Goal: Task Accomplishment & Management: Use online tool/utility

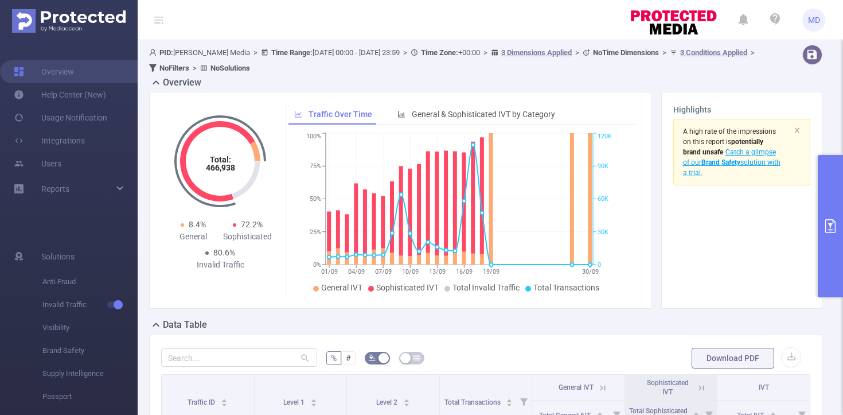
click at [825, 231] on icon "primary" at bounding box center [831, 226] width 14 height 14
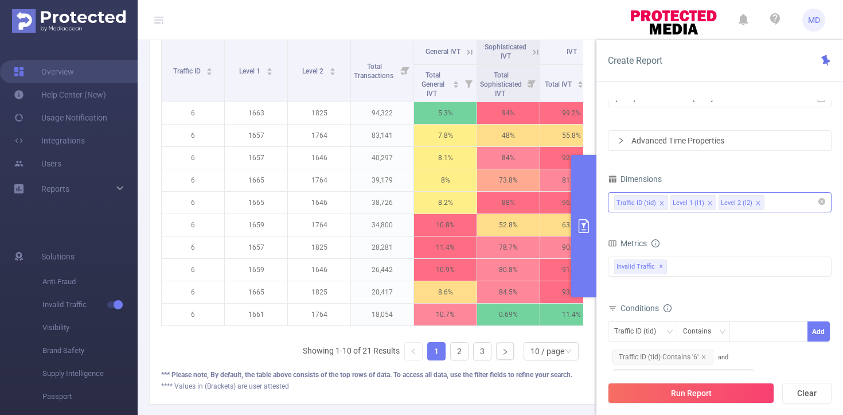
click at [784, 201] on div "Traffic ID (tid) Level 1 (l1) Level 2 (l2)" at bounding box center [719, 202] width 211 height 19
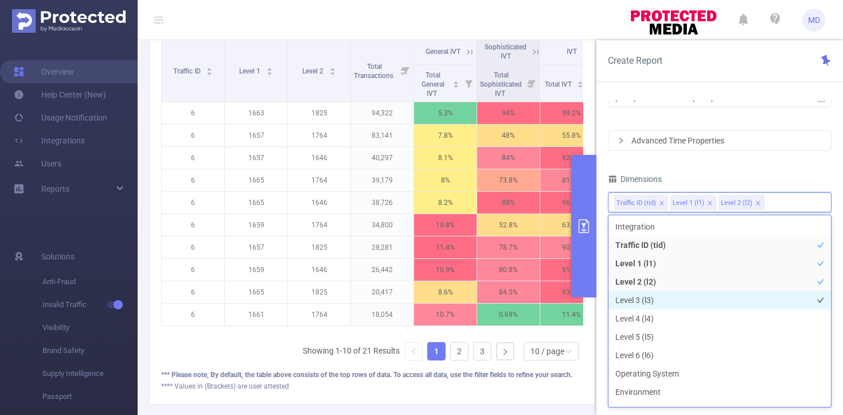
click at [647, 306] on li "Level 3 (l3)" at bounding box center [720, 300] width 223 height 18
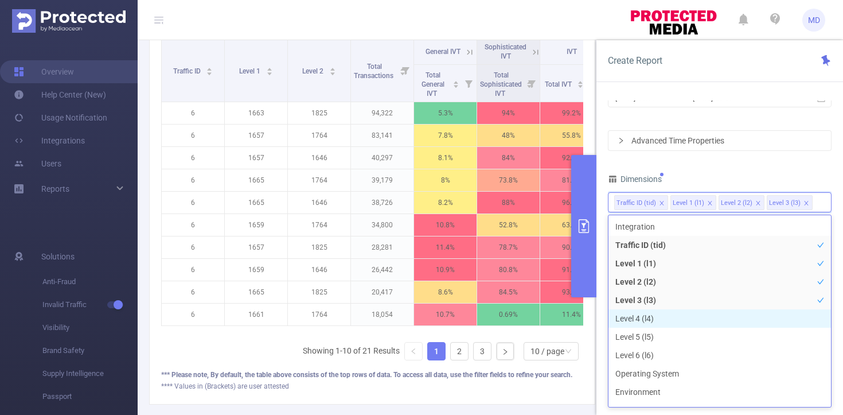
click at [647, 315] on li "Level 4 (l4)" at bounding box center [720, 318] width 223 height 18
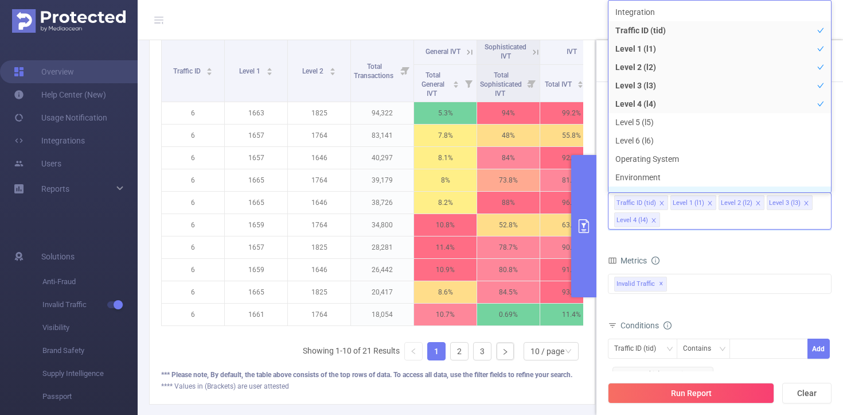
scroll to position [13, 0]
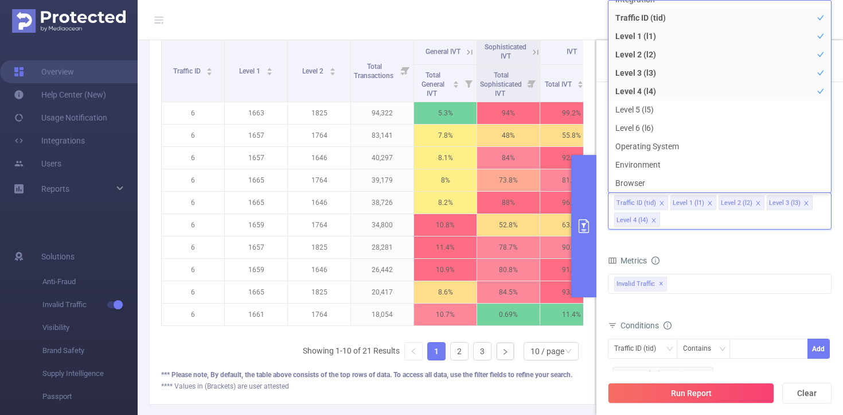
click at [733, 247] on form "Dimensions Traffic ID (tid) Level 1 (l1) Level 2 (l2) Level 3 (l3) Level 4 (l4)…" at bounding box center [720, 336] width 224 height 331
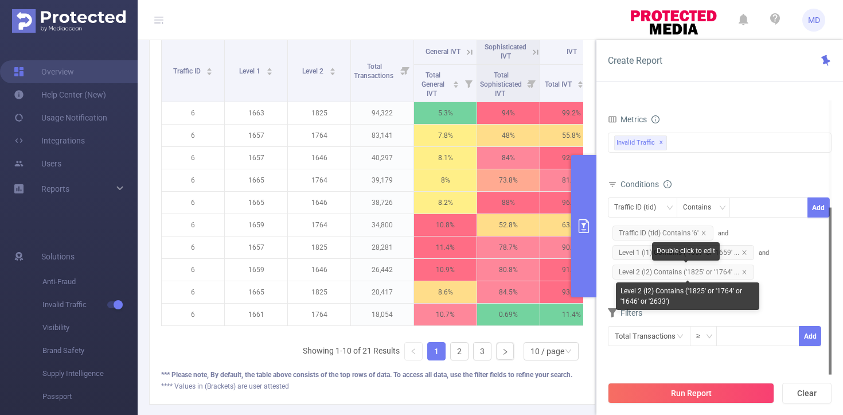
drag, startPoint x: 746, startPoint y: 270, endPoint x: 745, endPoint y: 258, distance: 12.7
click at [746, 270] on span "Level 2 (l2) Contains ('1825' or '1764' ..." at bounding box center [684, 271] width 142 height 15
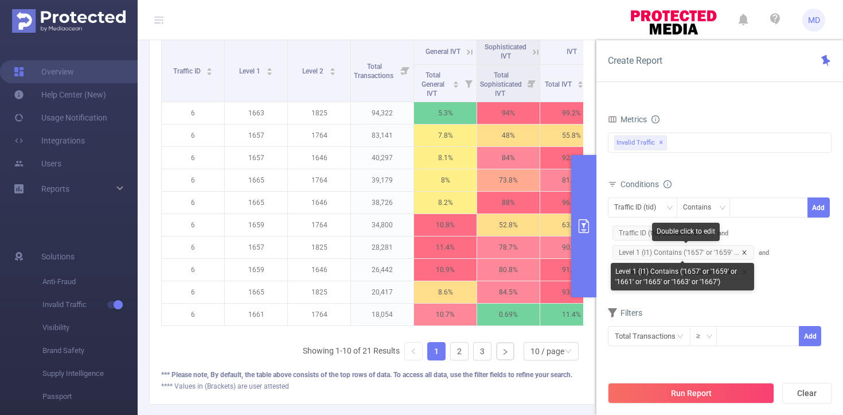
click at [744, 251] on icon "icon: close" at bounding box center [744, 252] width 4 height 4
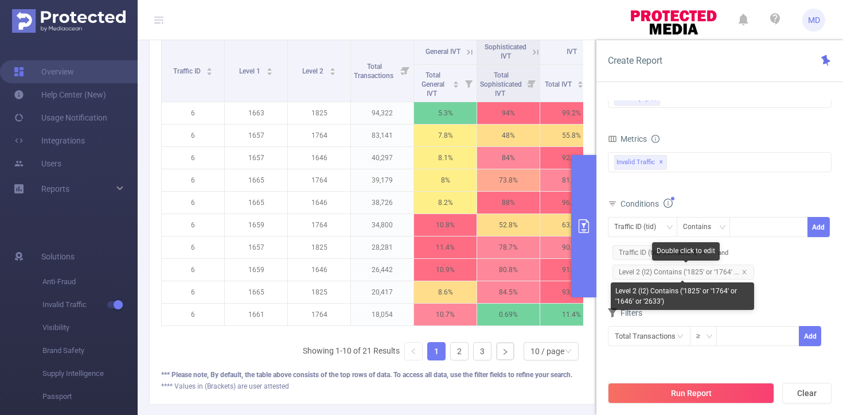
click at [744, 271] on icon "icon: close" at bounding box center [745, 272] width 6 height 6
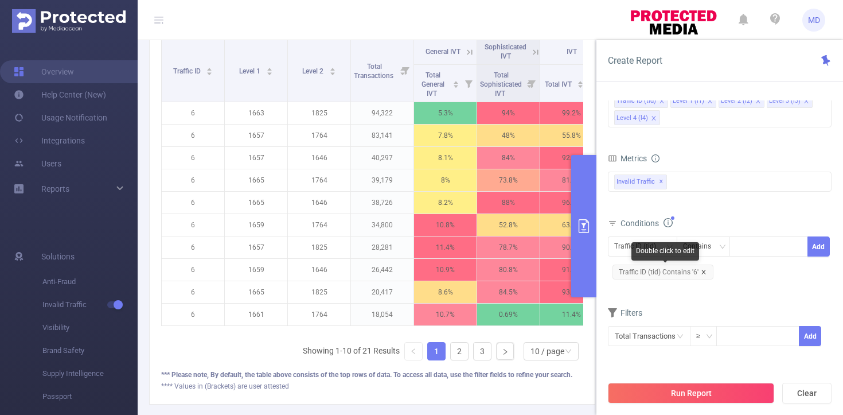
click at [703, 272] on icon "icon: close" at bounding box center [704, 272] width 4 height 4
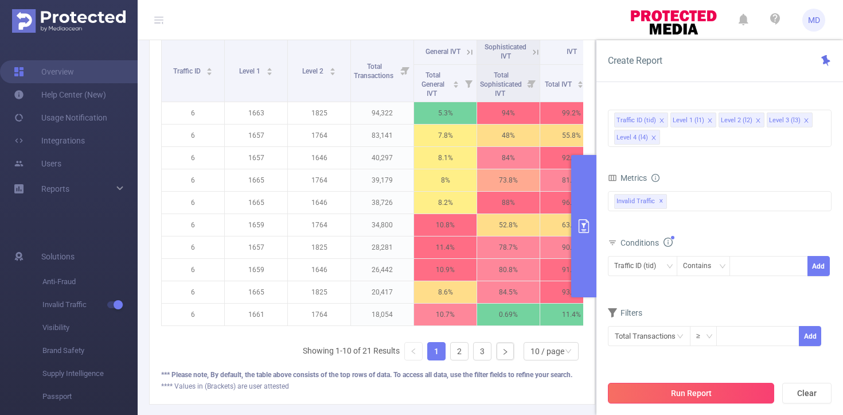
click at [700, 385] on button "Run Report" at bounding box center [691, 393] width 166 height 21
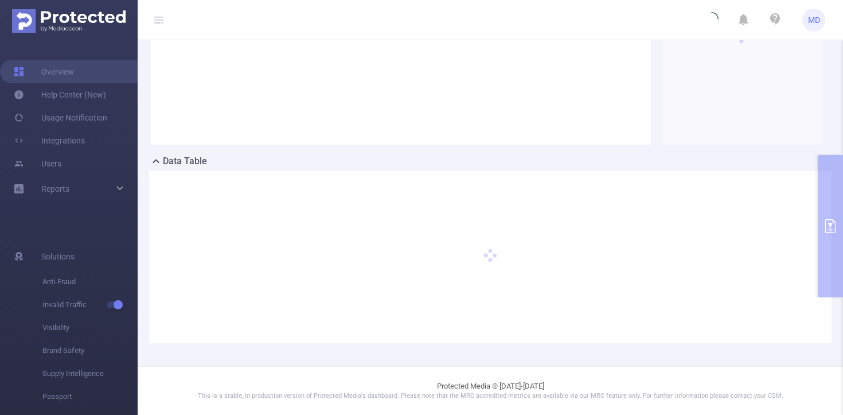
scroll to position [163, 0]
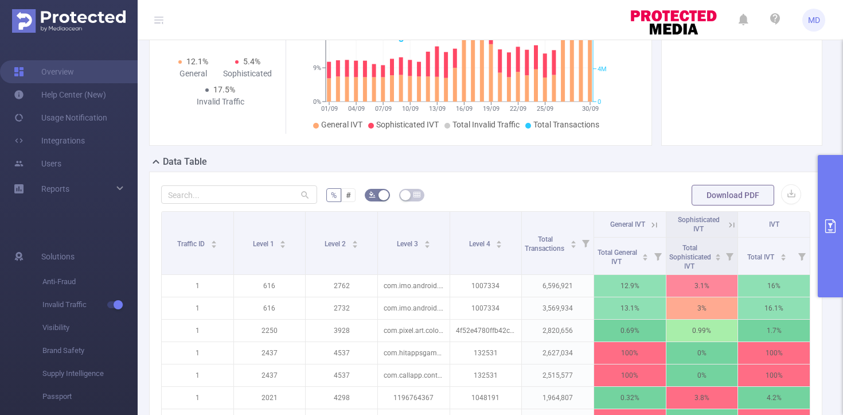
click at [828, 221] on icon "primary" at bounding box center [831, 226] width 14 height 14
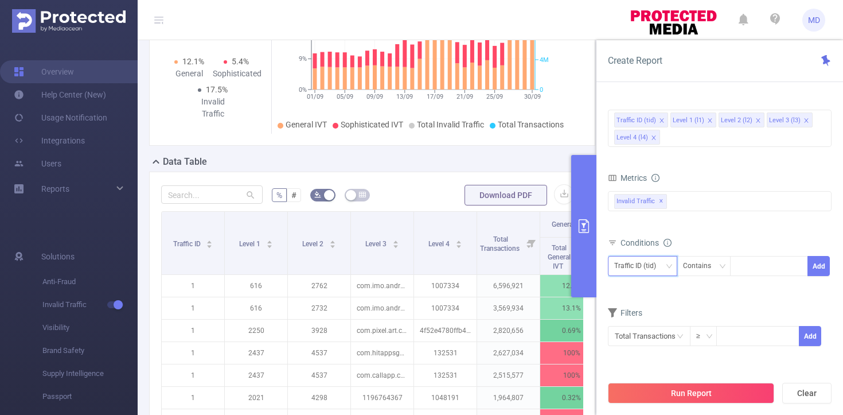
click at [663, 268] on div "Traffic ID (tid)" at bounding box center [639, 265] width 50 height 19
click at [645, 337] on li "Level 3 (l3)" at bounding box center [642, 345] width 69 height 18
click at [753, 267] on div at bounding box center [769, 265] width 66 height 19
paste input
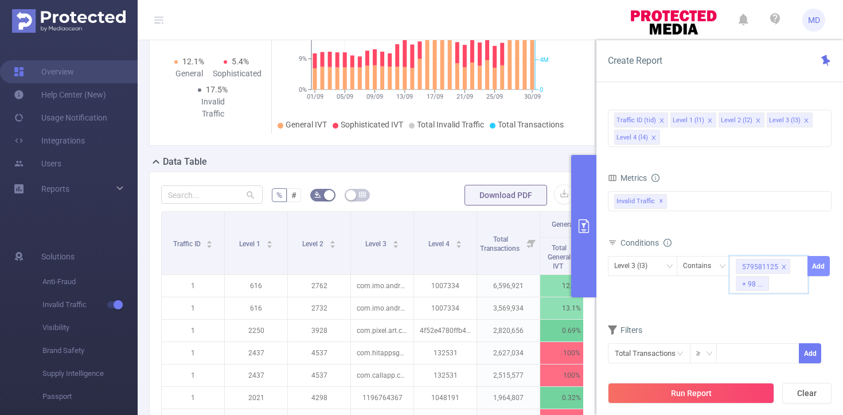
click at [817, 266] on button "Add" at bounding box center [819, 266] width 22 height 20
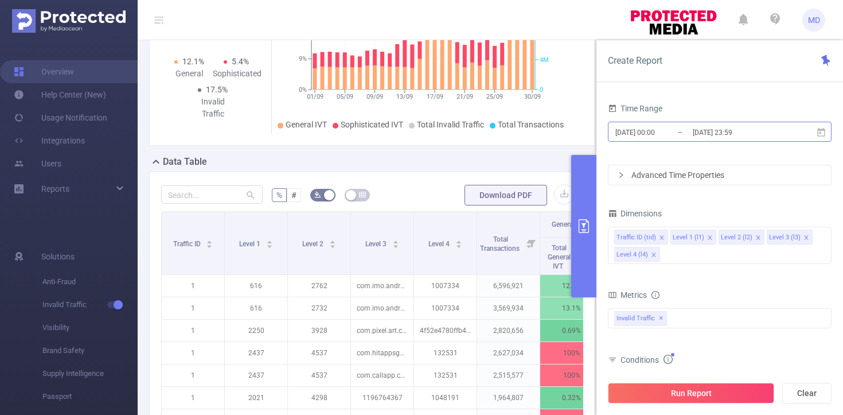
click at [679, 130] on input "2025-09-01 00:00" at bounding box center [660, 131] width 93 height 15
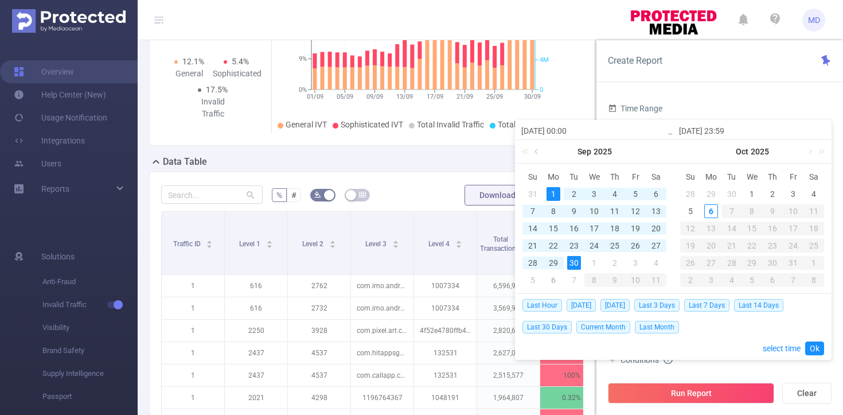
click at [537, 153] on link at bounding box center [537, 151] width 10 height 23
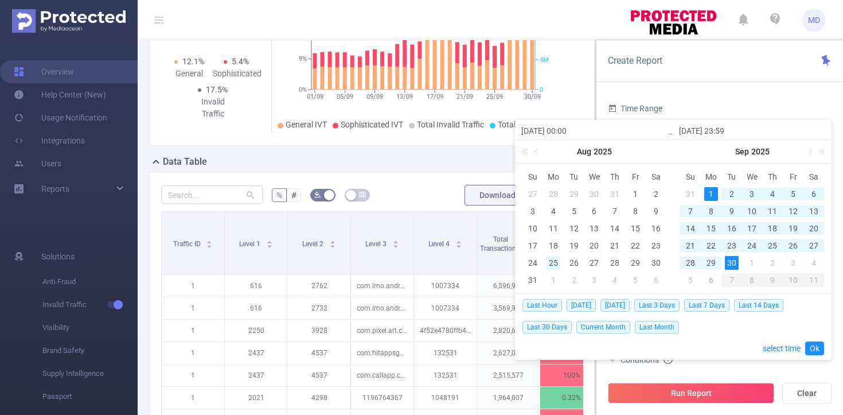
click at [555, 262] on div "25" at bounding box center [554, 263] width 14 height 14
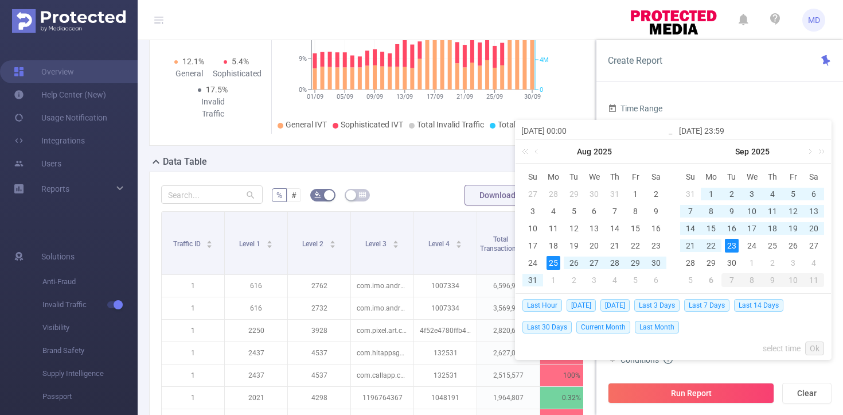
click at [729, 242] on div "23" at bounding box center [732, 246] width 14 height 14
type input "2025-08-25 00:00"
type input "2025-09-23 23:59"
type input "2025-08-25 00:00"
type input "2025-09-23 23:59"
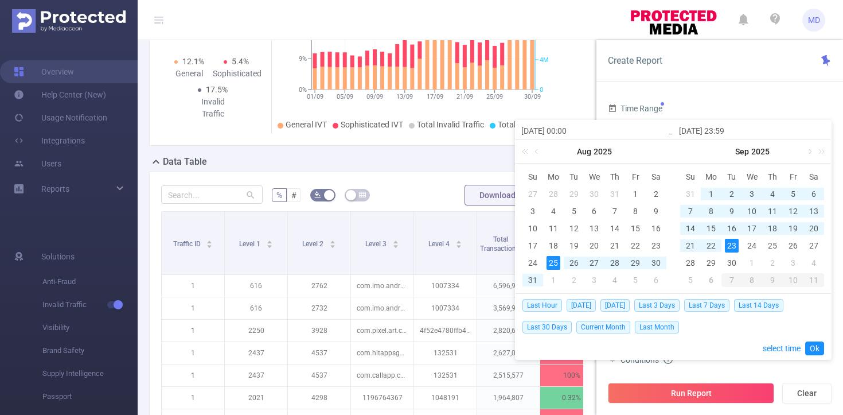
click at [813, 348] on link "Ok" at bounding box center [814, 348] width 19 height 14
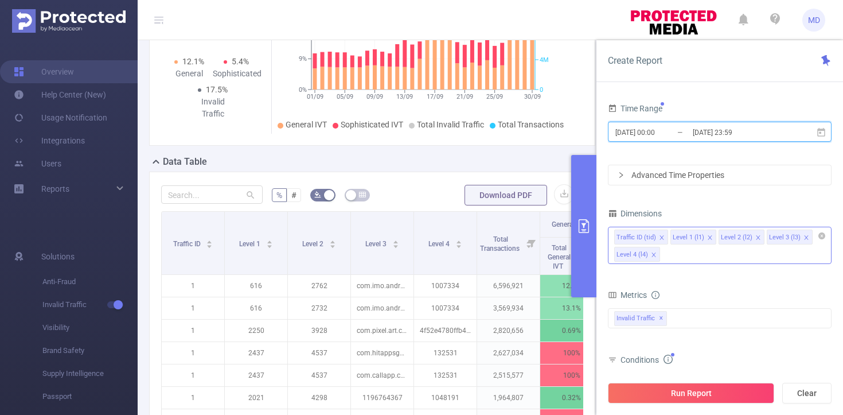
click at [661, 235] on icon "icon: close" at bounding box center [662, 238] width 6 height 6
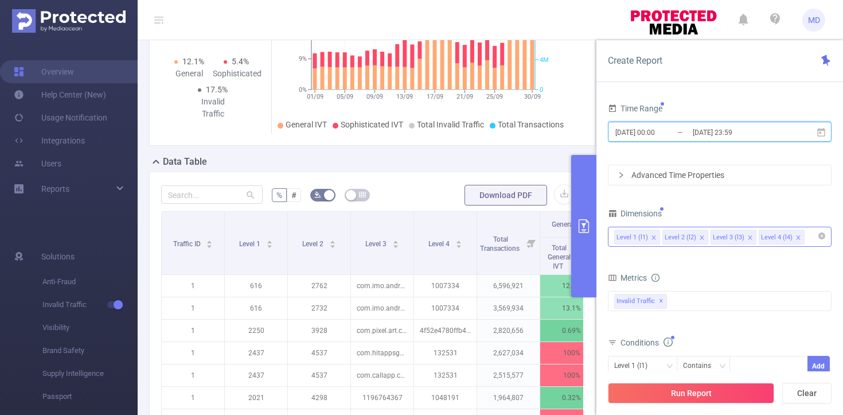
click at [652, 237] on icon "icon: close" at bounding box center [654, 238] width 6 height 6
click at [654, 236] on icon "icon: close" at bounding box center [654, 237] width 4 height 4
click at [702, 236] on icon "icon: close" at bounding box center [702, 238] width 6 height 6
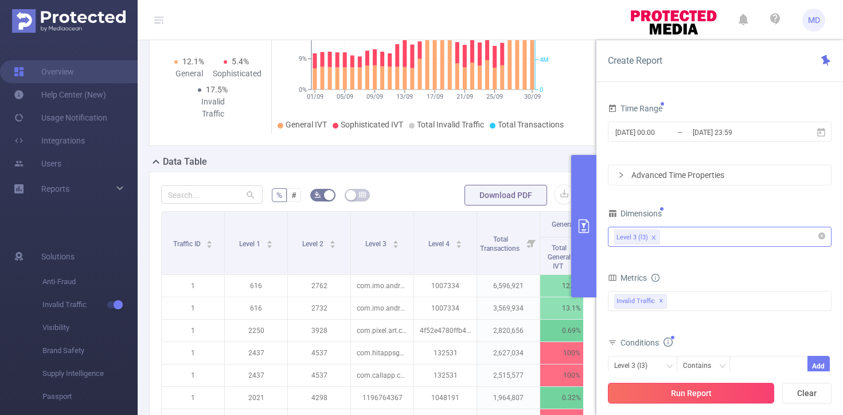
click at [684, 387] on button "Run Report" at bounding box center [691, 393] width 166 height 21
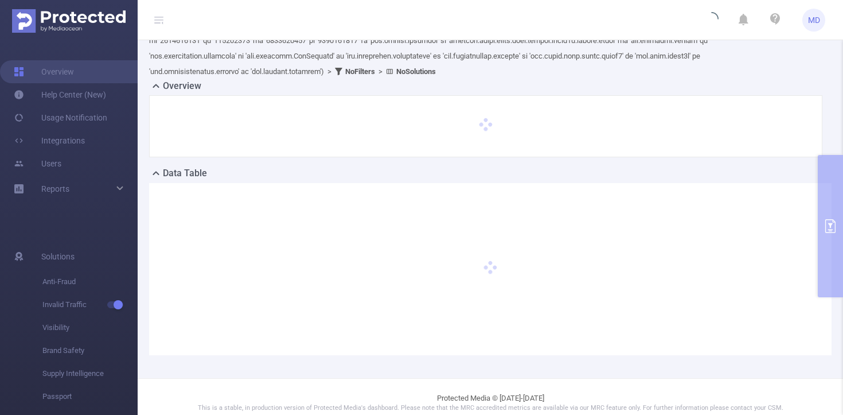
scroll to position [240, 0]
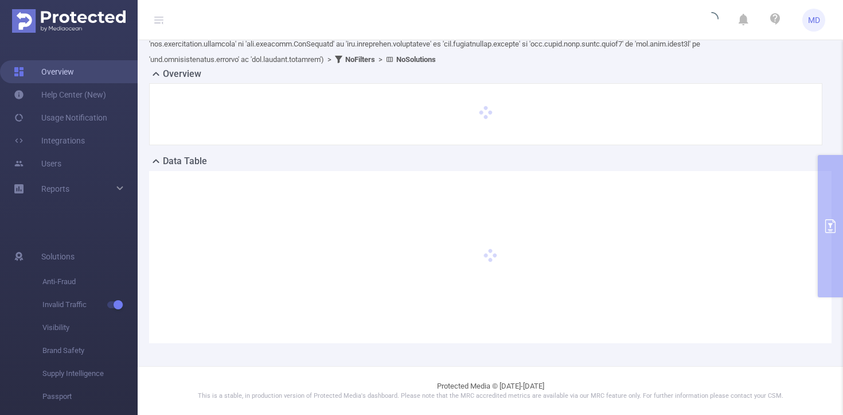
click at [56, 70] on link "Overview" at bounding box center [44, 71] width 60 height 23
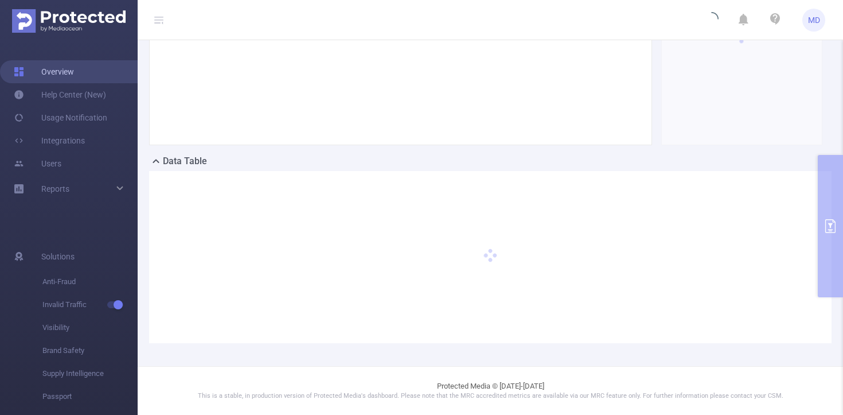
scroll to position [8, 0]
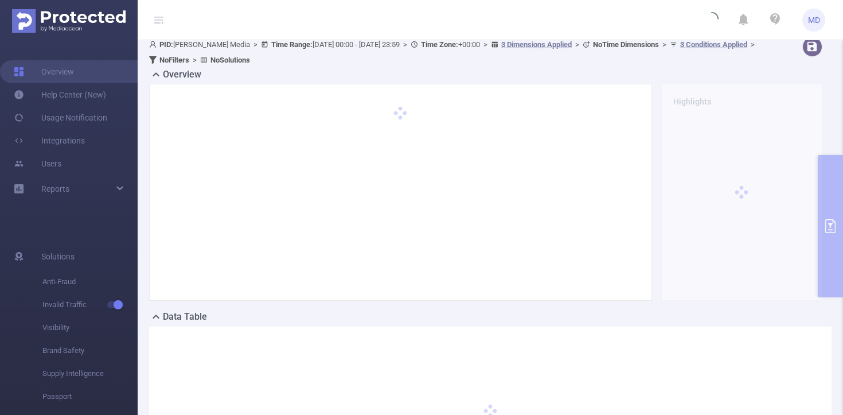
click at [823, 211] on div "PID: Luna Media > Time Range: 2025-09-01 00:00 - 2025-09-30 23:59 > Time Zone: …" at bounding box center [491, 276] width 706 height 489
click at [824, 222] on div "PID: Luna Media > Time Range: 2025-09-01 00:00 - 2025-09-30 23:59 > Time Zone: …" at bounding box center [491, 276] width 706 height 489
click at [824, 225] on div "PID: Luna Media > Time Range: 2025-09-01 00:00 - 2025-09-30 23:59 > Time Zone: …" at bounding box center [491, 276] width 706 height 489
click at [53, 105] on ul "Overview Help Center (New) Usage Notification Integrations Users Reports" at bounding box center [69, 131] width 138 height 182
click at [56, 99] on link "Help Center (New)" at bounding box center [60, 94] width 92 height 23
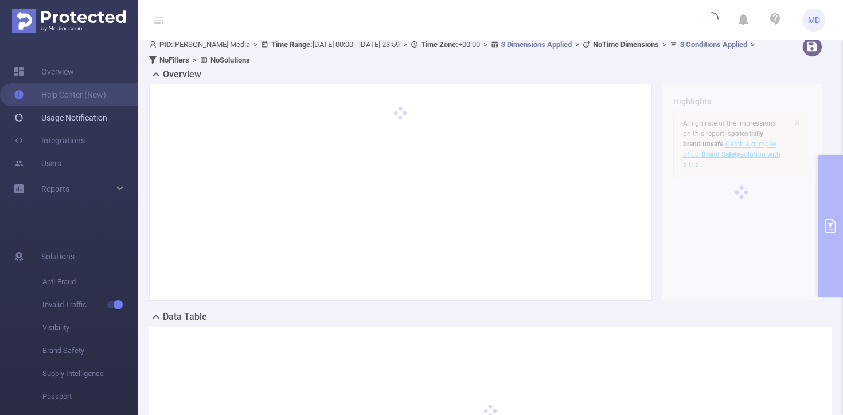
click at [83, 118] on link "Usage Notification" at bounding box center [61, 117] width 94 height 23
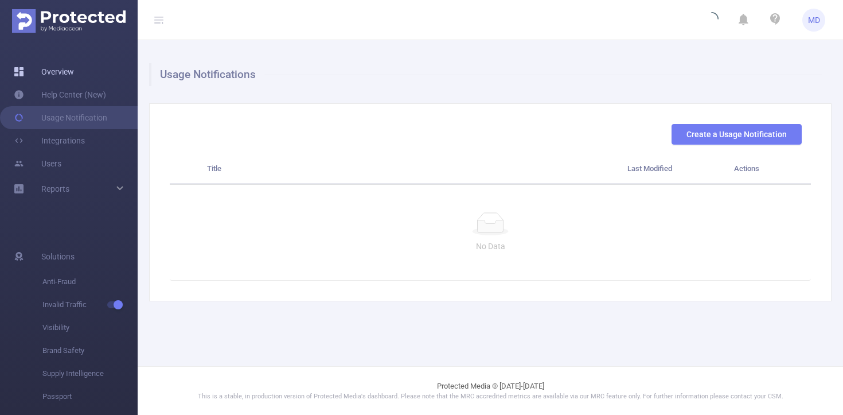
click at [63, 68] on link "Overview" at bounding box center [44, 71] width 60 height 23
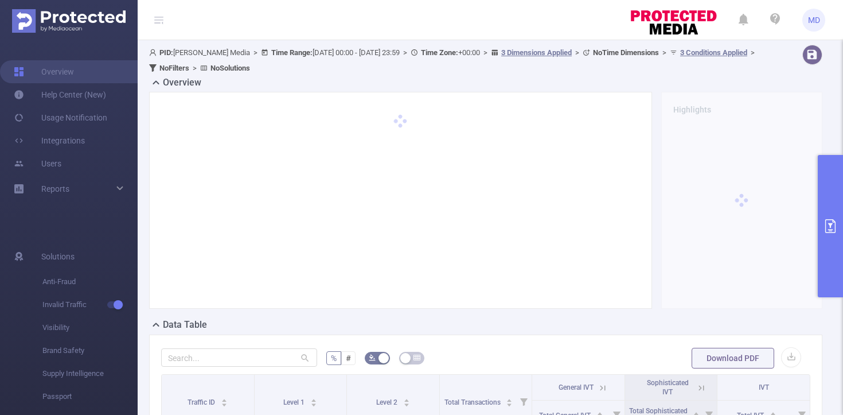
click at [822, 224] on button "primary" at bounding box center [830, 226] width 25 height 142
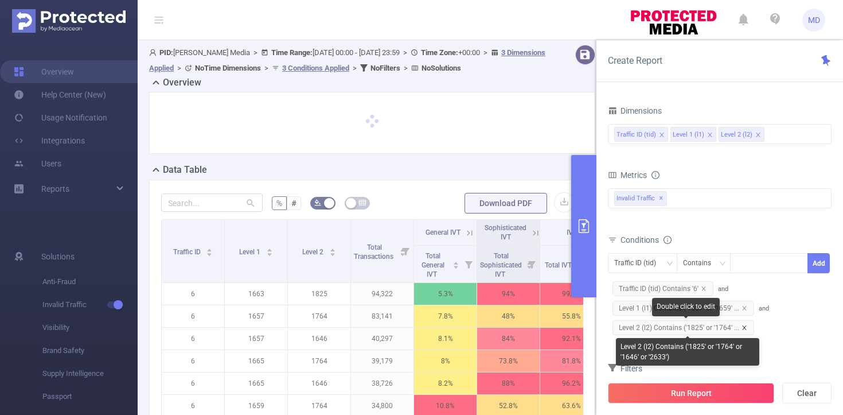
click at [744, 328] on icon "icon: close" at bounding box center [744, 327] width 4 height 4
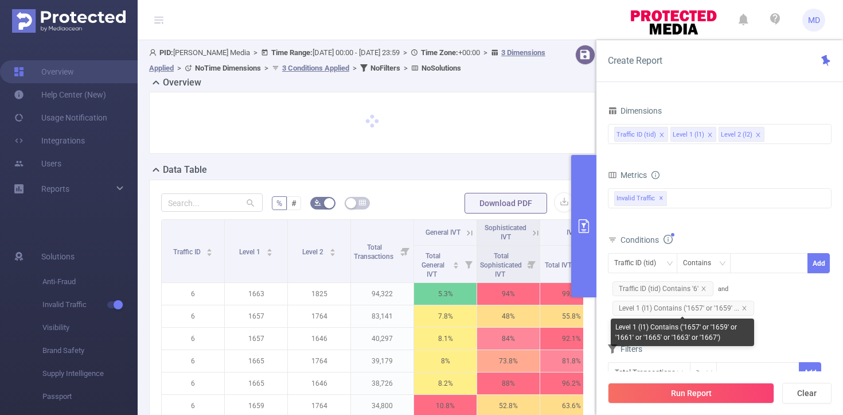
click at [745, 304] on span "Level 1 (l1) Contains ('1657' or '1659' ..." at bounding box center [684, 308] width 142 height 15
click at [745, 307] on icon "icon: close" at bounding box center [745, 308] width 6 height 6
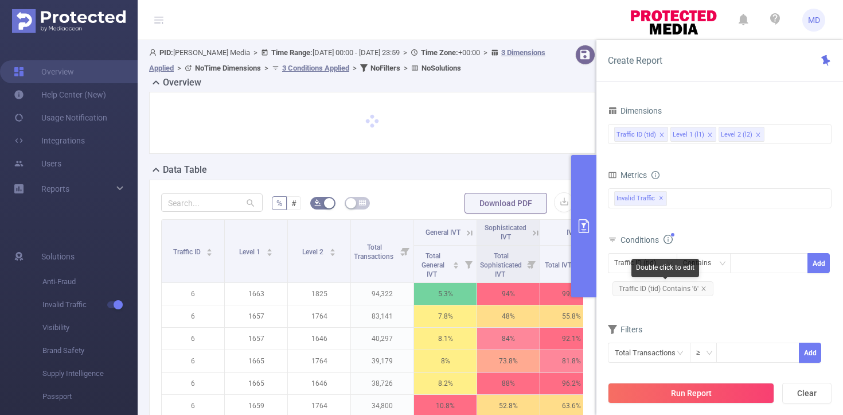
click at [701, 287] on icon "icon: close" at bounding box center [704, 289] width 6 height 6
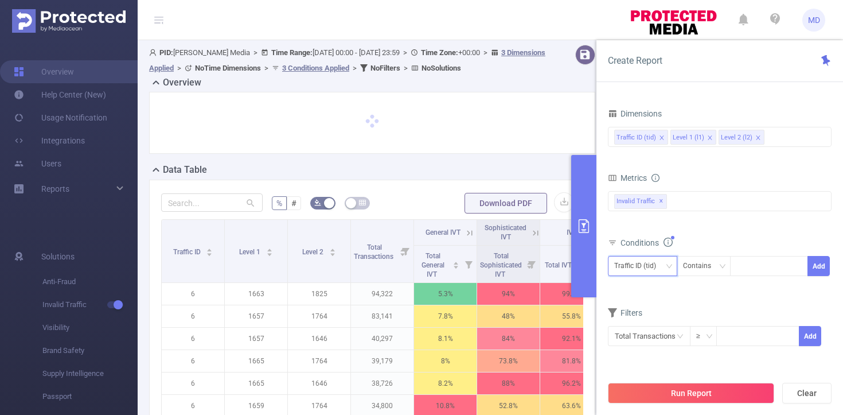
click at [651, 264] on div "Traffic ID (tid)" at bounding box center [639, 265] width 50 height 19
click at [724, 299] on form "Dimensions Traffic ID (tid) Level 1 (l1) Level 2 (l2) Metrics Total General IVT…" at bounding box center [720, 233] width 224 height 255
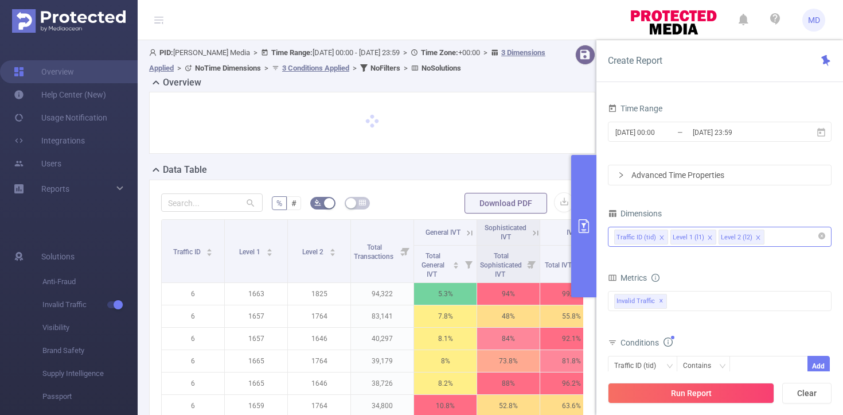
click at [756, 236] on icon "icon: close" at bounding box center [758, 238] width 6 height 6
click at [710, 236] on icon "icon: close" at bounding box center [710, 238] width 6 height 6
click at [661, 236] on icon "icon: close" at bounding box center [662, 238] width 6 height 6
click at [669, 238] on div "Traffic ID (tid)" at bounding box center [719, 236] width 211 height 19
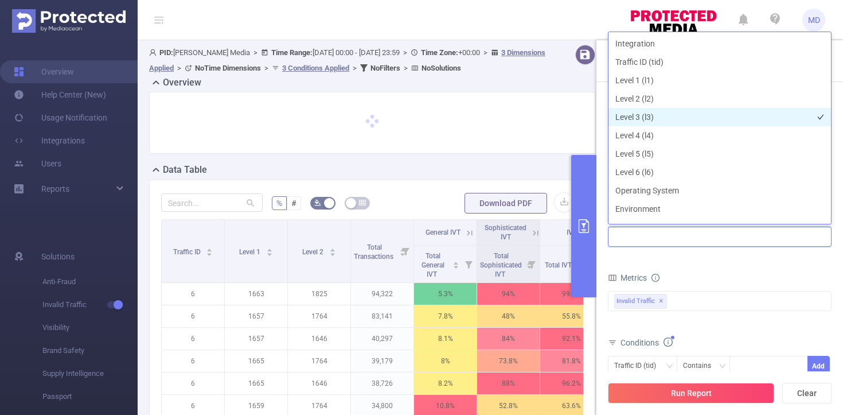
click at [655, 119] on li "Level 3 (l3)" at bounding box center [720, 117] width 223 height 18
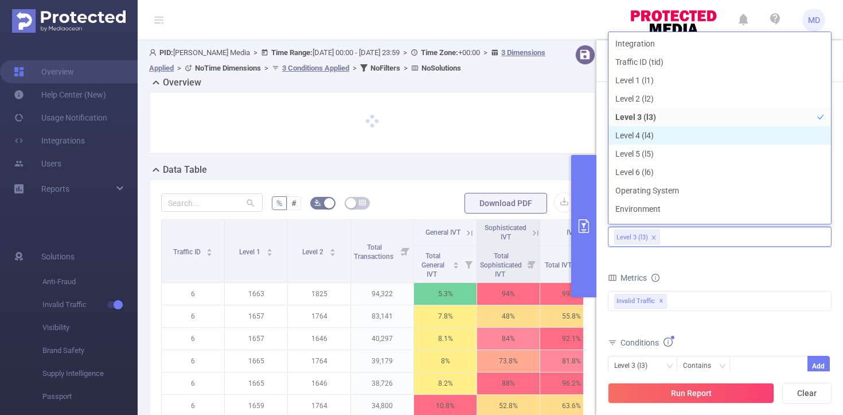
scroll to position [13, 0]
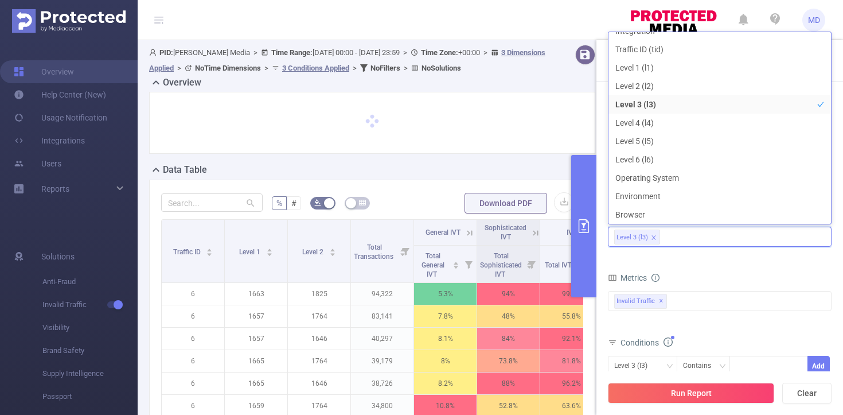
click at [722, 272] on div "Metrics" at bounding box center [720, 279] width 224 height 19
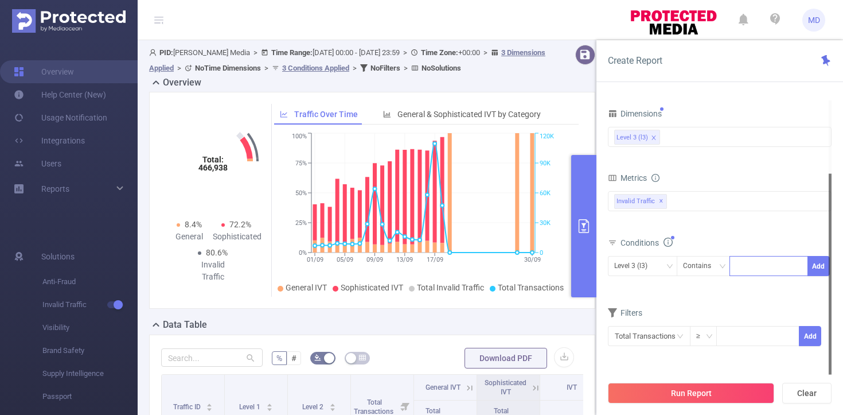
click at [744, 266] on div at bounding box center [769, 265] width 66 height 19
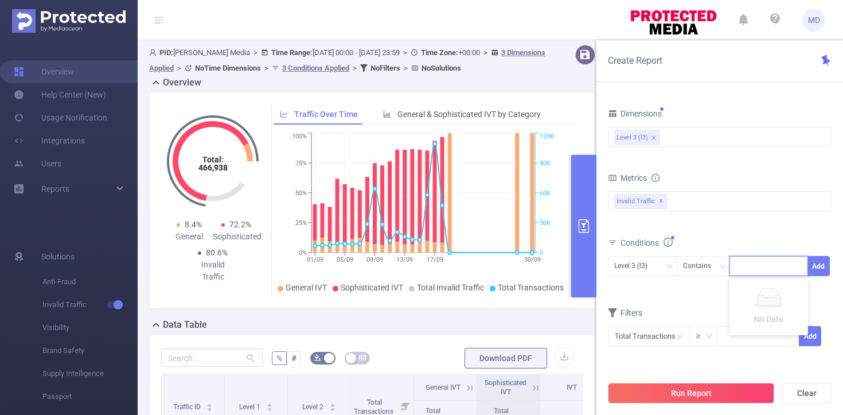
paste input
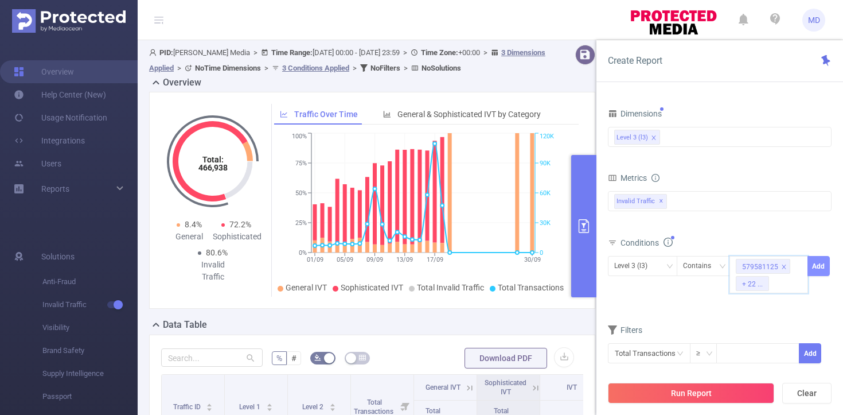
click at [815, 263] on button "Add" at bounding box center [819, 266] width 22 height 20
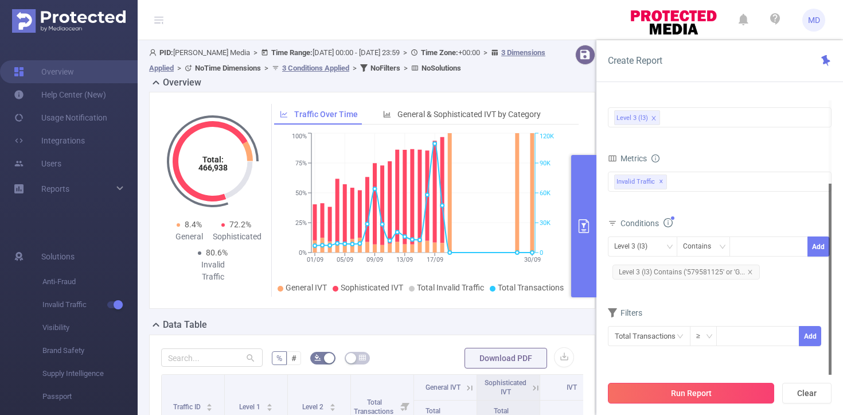
click at [658, 392] on button "Run Report" at bounding box center [691, 393] width 166 height 21
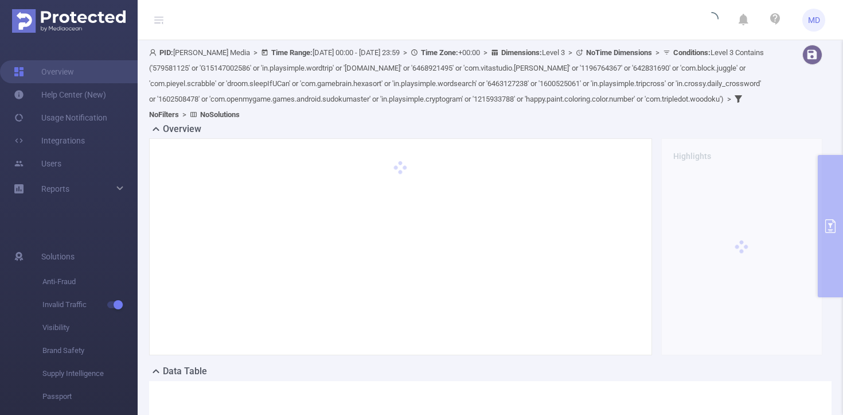
click at [828, 227] on div "PID: Luna Media > Time Range: 2025-09-01 00:00 - 2025-09-30 23:59 > Time Zone: …" at bounding box center [491, 308] width 706 height 536
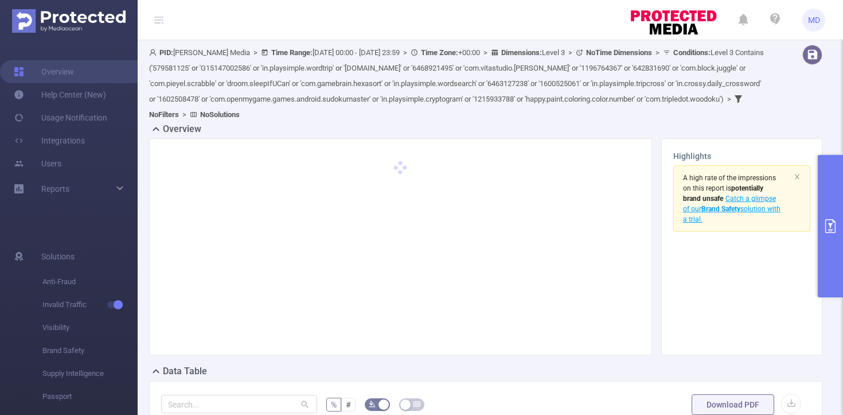
click at [828, 230] on icon "primary" at bounding box center [831, 226] width 14 height 14
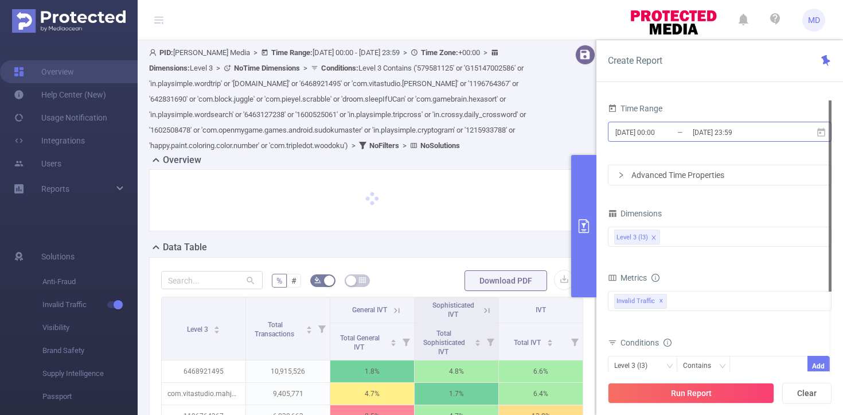
click at [673, 136] on input "2025-09-01 00:00" at bounding box center [660, 131] width 93 height 15
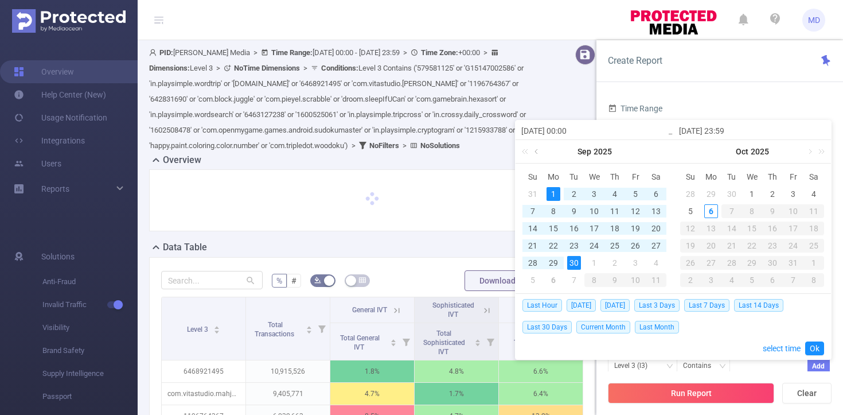
click at [534, 149] on link at bounding box center [537, 151] width 10 height 23
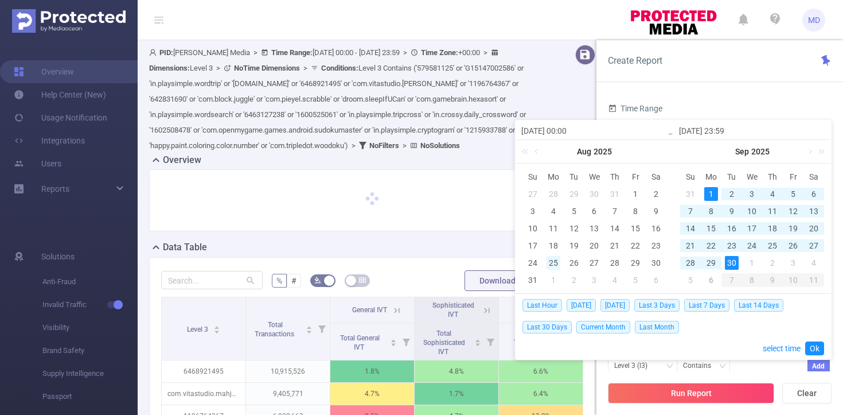
click at [555, 262] on div "25" at bounding box center [554, 263] width 14 height 14
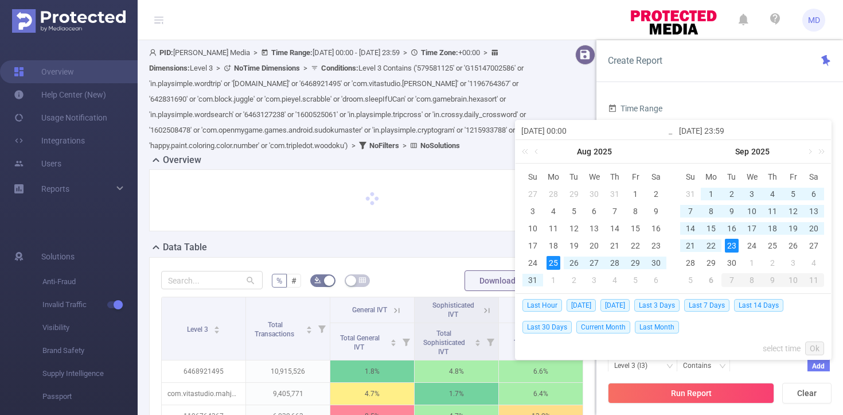
click at [735, 242] on div "23" at bounding box center [732, 246] width 14 height 14
type input "2025-08-25 00:00"
type input "2025-09-23 23:59"
type input "2025-08-25 00:00"
type input "2025-09-23 23:59"
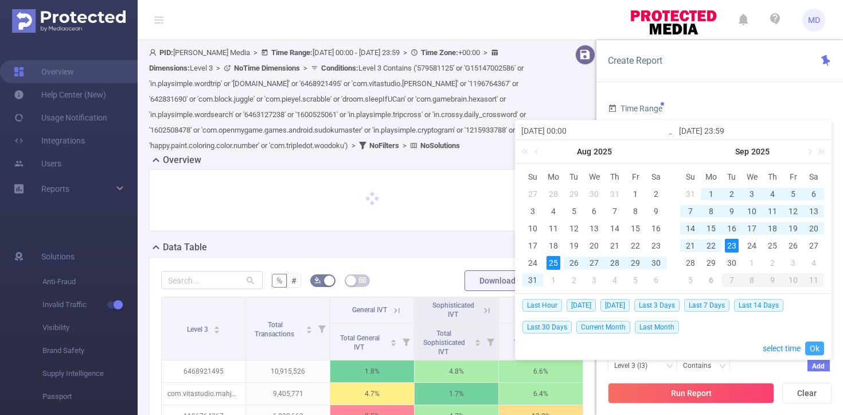
click at [814, 344] on link "Ok" at bounding box center [814, 348] width 19 height 14
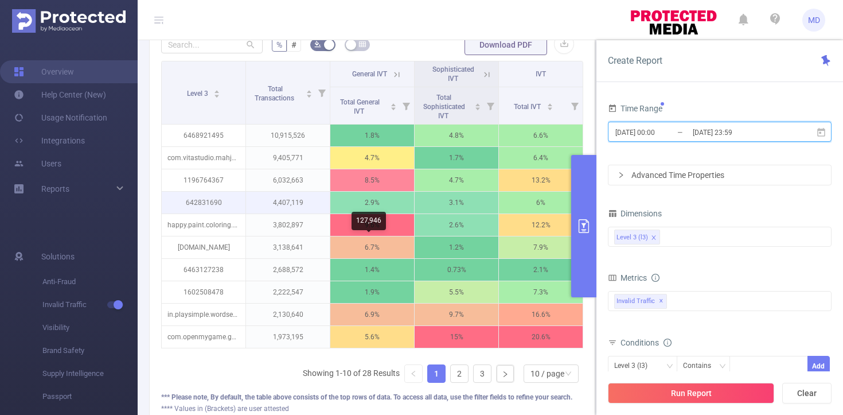
scroll to position [248, 0]
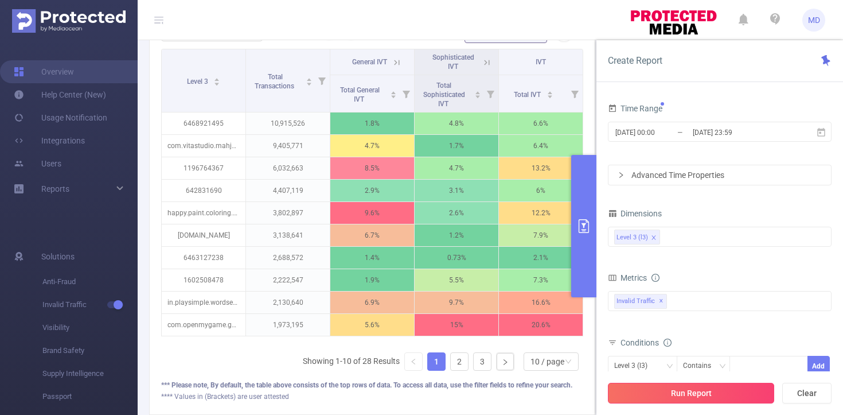
click at [656, 388] on button "Run Report" at bounding box center [691, 393] width 166 height 21
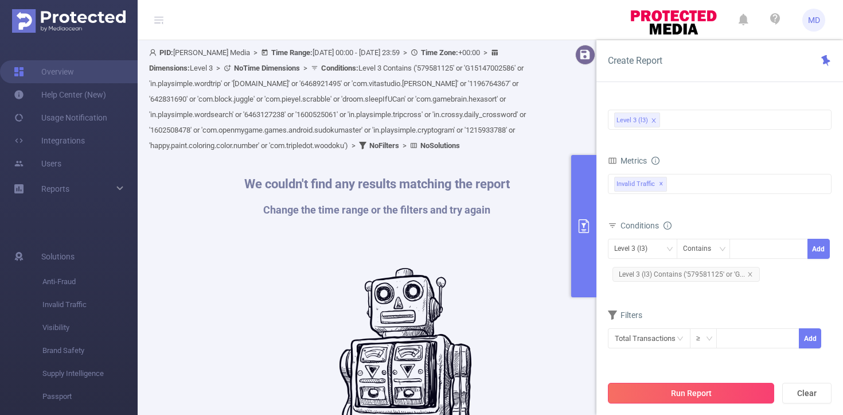
click at [668, 389] on button "Run Report" at bounding box center [691, 393] width 166 height 21
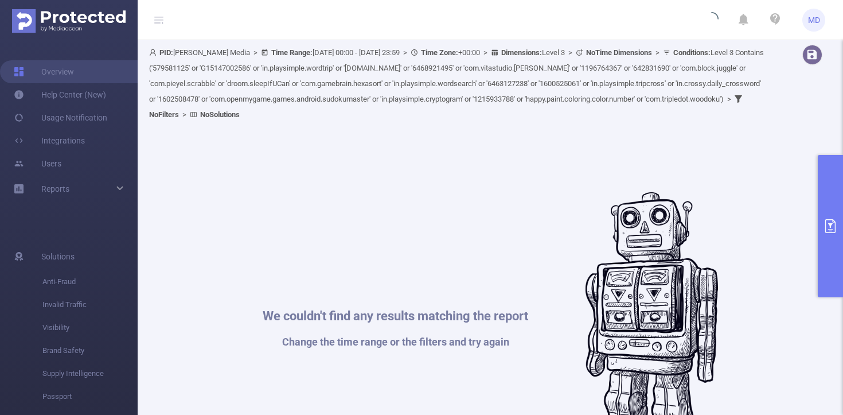
click at [827, 220] on icon "primary" at bounding box center [831, 226] width 14 height 14
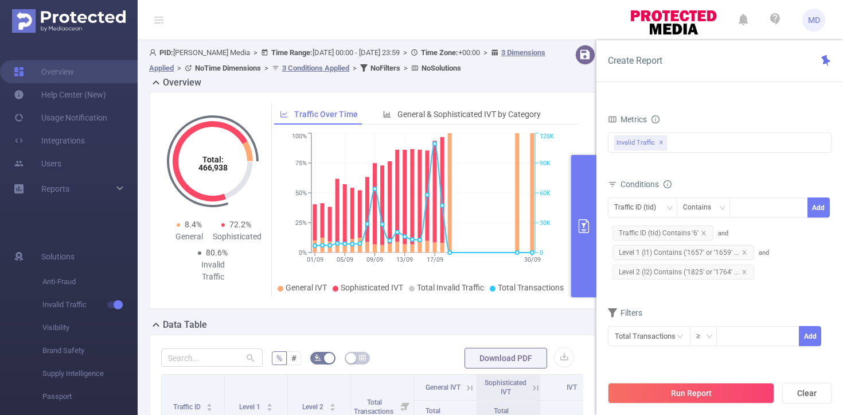
scroll to position [279, 0]
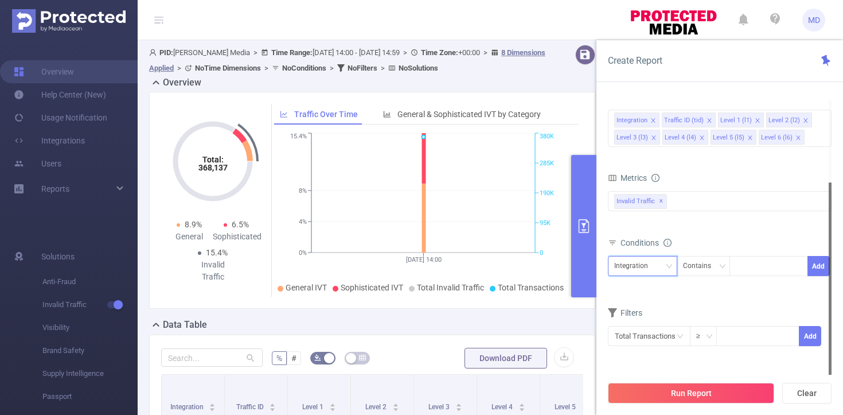
click at [666, 266] on div "Integration" at bounding box center [642, 266] width 69 height 20
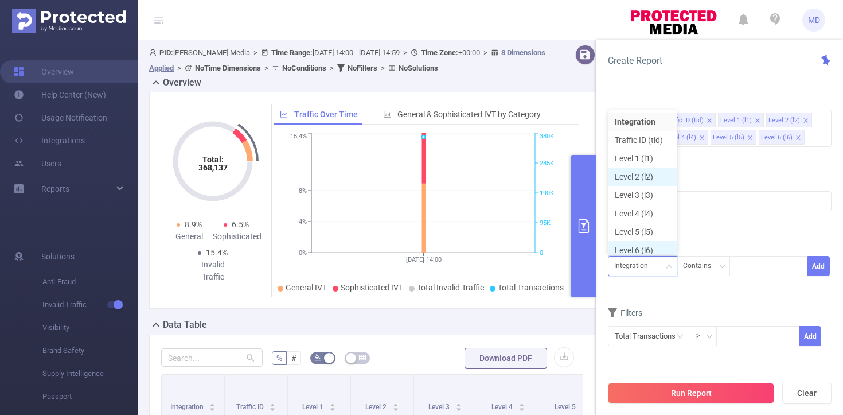
scroll to position [6, 0]
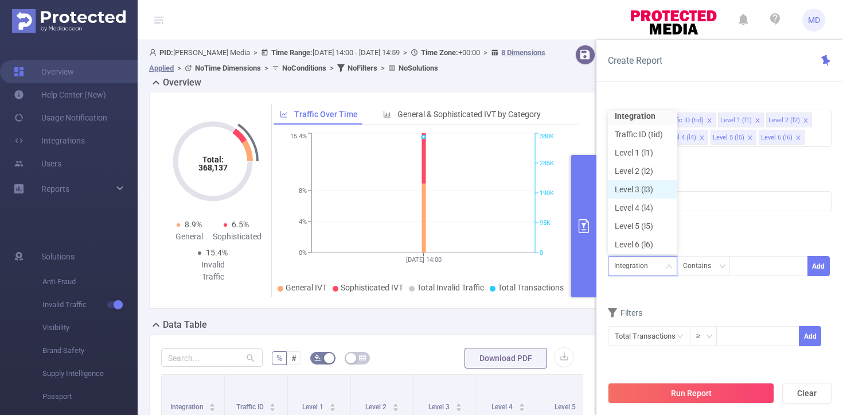
click at [641, 185] on li "Level 3 (l3)" at bounding box center [642, 189] width 69 height 18
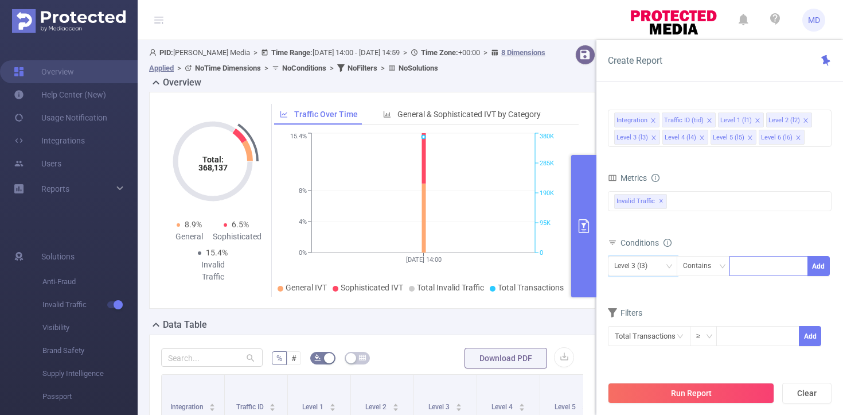
click at [761, 262] on div at bounding box center [769, 265] width 66 height 19
paste input
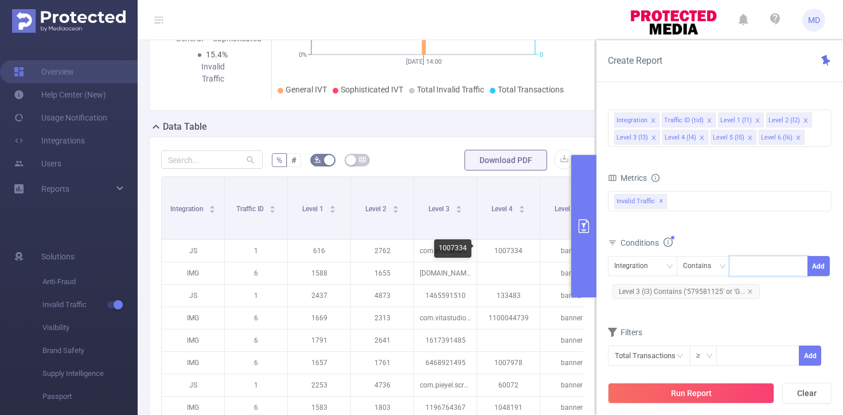
scroll to position [196, 0]
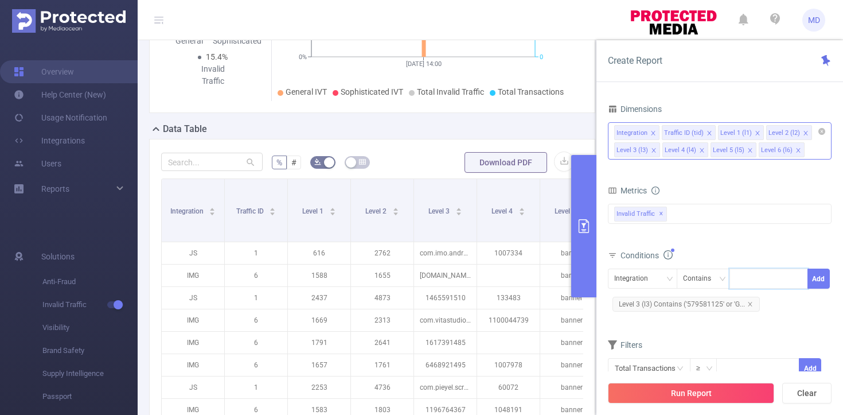
click at [652, 131] on icon "icon: close" at bounding box center [654, 133] width 6 height 6
click at [660, 131] on icon "icon: close" at bounding box center [662, 133] width 4 height 4
click at [653, 131] on icon "icon: close" at bounding box center [654, 133] width 6 height 6
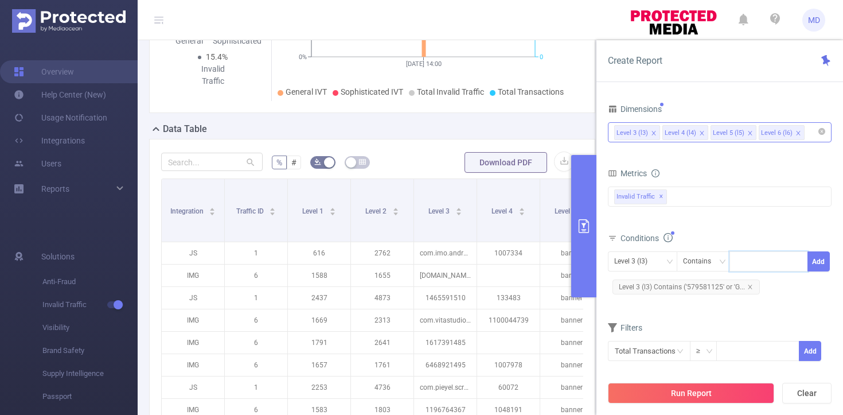
click at [700, 134] on icon "icon: close" at bounding box center [702, 133] width 6 height 6
click at [582, 231] on icon "primary" at bounding box center [584, 226] width 14 height 14
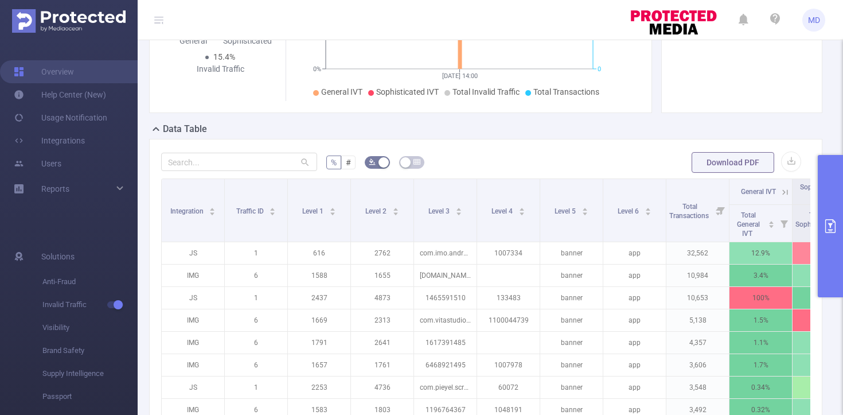
click at [830, 220] on icon "primary" at bounding box center [831, 226] width 14 height 14
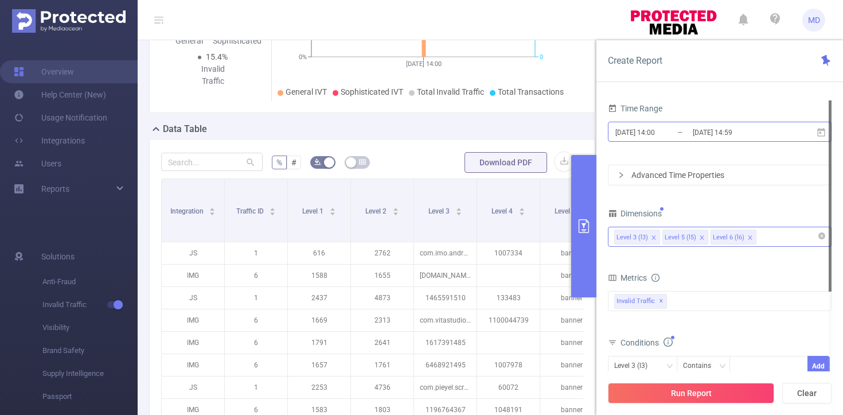
click at [659, 133] on input "[DATE] 14:00" at bounding box center [660, 131] width 93 height 15
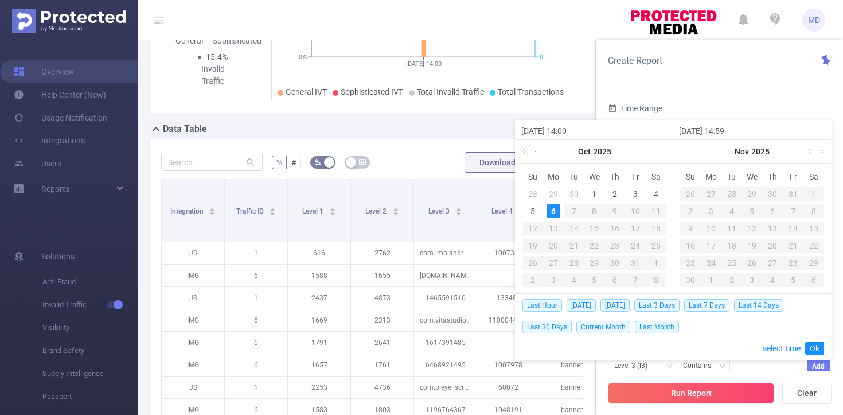
click at [539, 149] on link at bounding box center [537, 151] width 10 height 23
click at [573, 246] on div "23" at bounding box center [574, 246] width 14 height 14
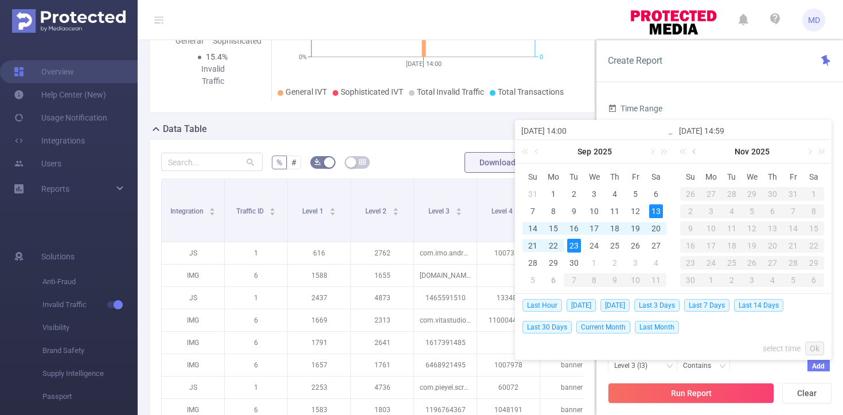
click at [695, 152] on link at bounding box center [695, 151] width 10 height 23
click at [532, 150] on link at bounding box center [537, 151] width 10 height 23
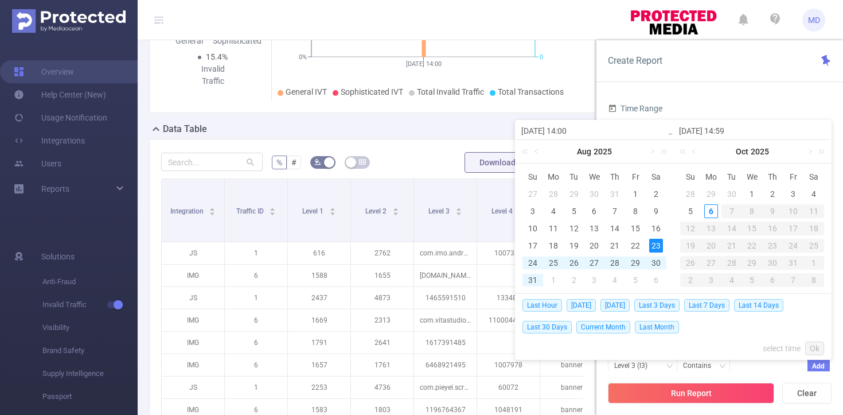
click at [660, 244] on div "23" at bounding box center [656, 246] width 14 height 14
type input "[DATE] 14:00"
type input "[DATE] 14:59"
type input "[DATE] 14:00"
type input "[DATE] 14:59"
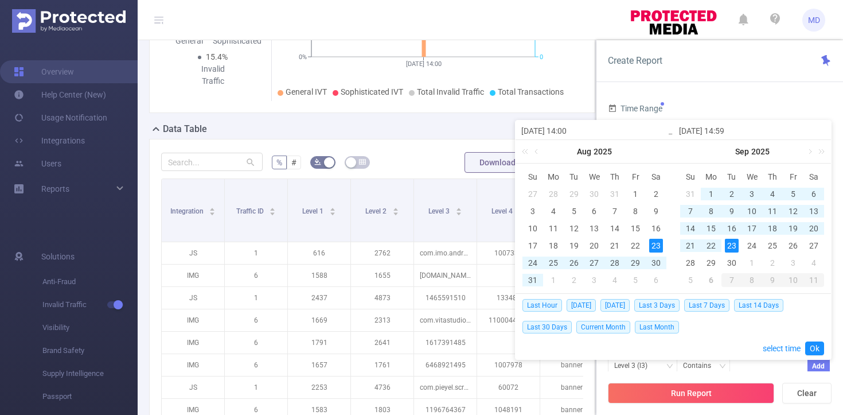
click at [660, 244] on div "23" at bounding box center [656, 246] width 14 height 14
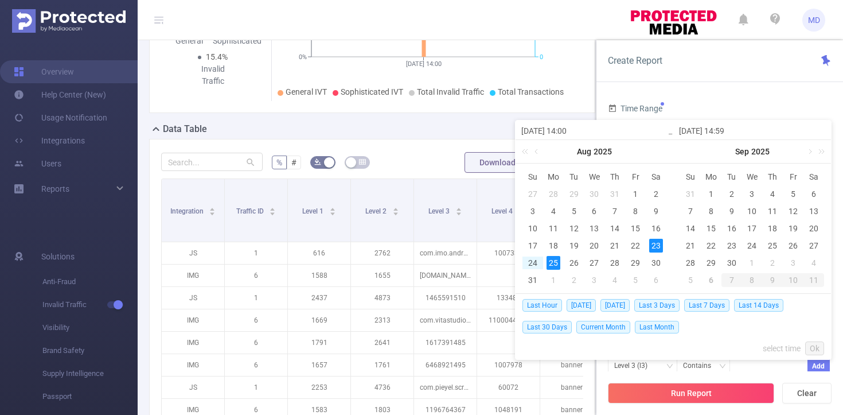
click at [557, 262] on div "25" at bounding box center [554, 263] width 14 height 14
type input "[DATE] 14:59"
click at [555, 263] on div "25" at bounding box center [554, 263] width 14 height 14
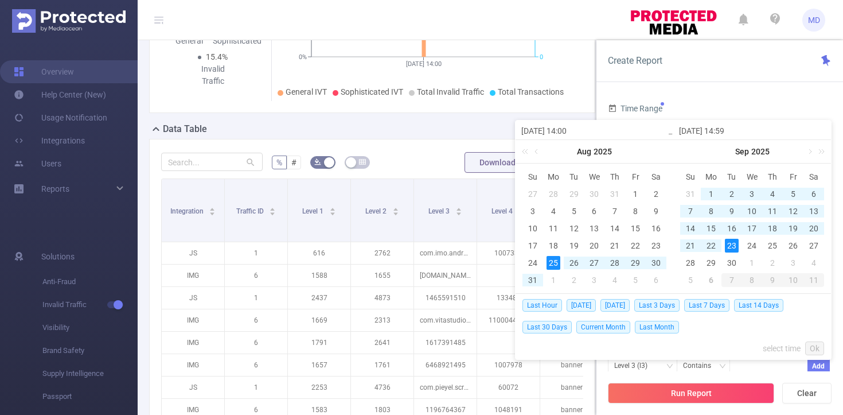
click at [728, 242] on div "23" at bounding box center [732, 246] width 14 height 14
type input "[DATE] 14:00"
type input "[DATE] 14:59"
type input "[DATE] 14:00"
type input "[DATE] 14:59"
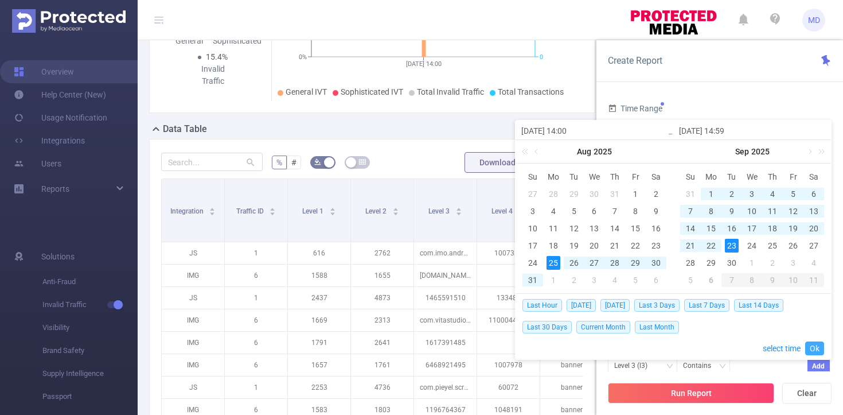
click at [815, 346] on link "Ok" at bounding box center [814, 348] width 19 height 14
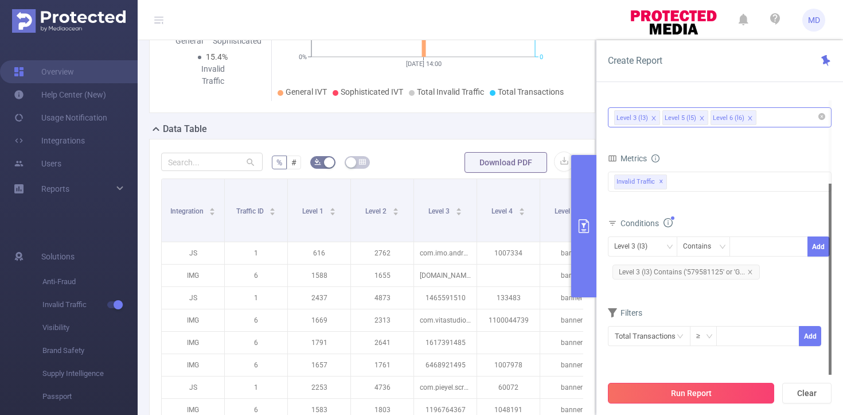
click at [681, 392] on button "Run Report" at bounding box center [691, 393] width 166 height 21
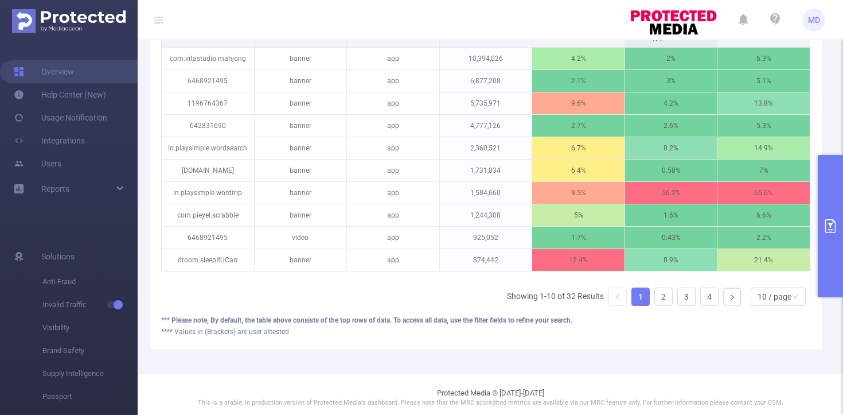
scroll to position [411, 0]
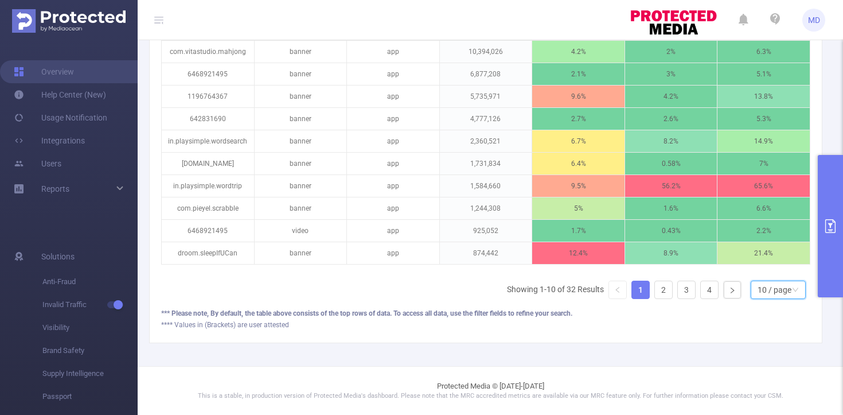
click at [758, 292] on div "10 / page" at bounding box center [775, 289] width 34 height 17
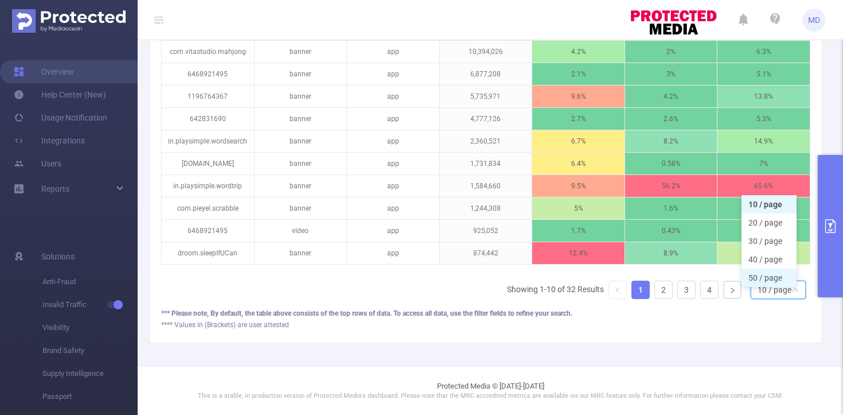
click at [759, 270] on li "50 / page" at bounding box center [769, 277] width 55 height 18
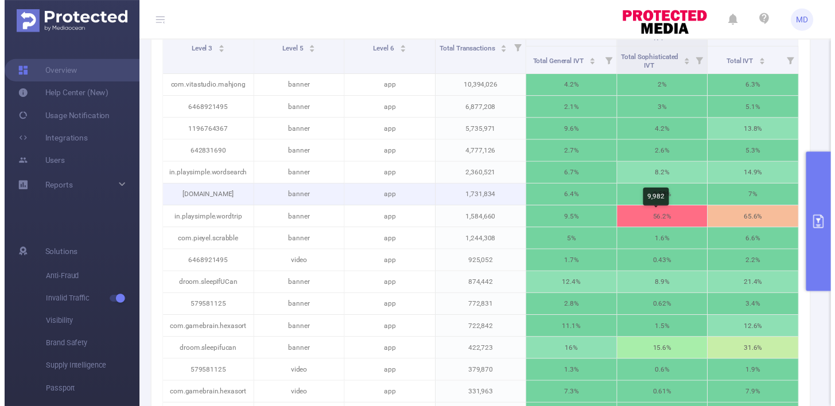
scroll to position [382, 0]
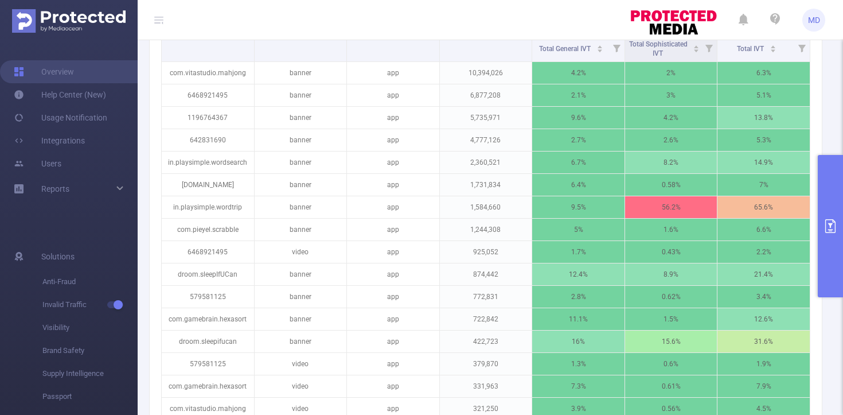
click at [831, 231] on icon "primary" at bounding box center [831, 226] width 14 height 14
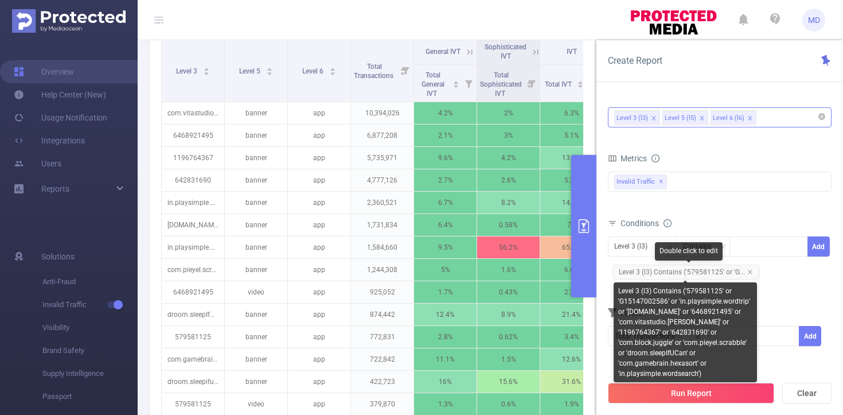
click at [687, 274] on span "Level 3 (l3) Contains ('579581125' or 'G..." at bounding box center [686, 271] width 147 height 15
click at [682, 272] on span "Level 3 (l3) Contains ('579581125' or 'G..." at bounding box center [686, 271] width 147 height 15
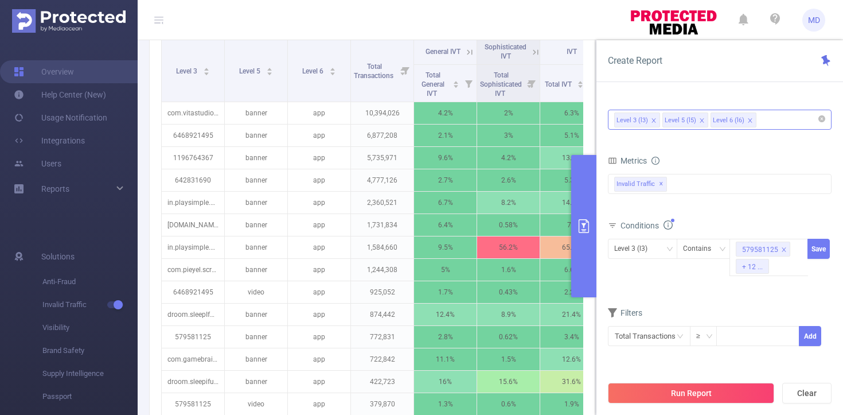
drag, startPoint x: 807, startPoint y: 274, endPoint x: 809, endPoint y: 287, distance: 14.1
click at [809, 287] on div "Conditions Level 3 (l3) Contains 579581125 + 12 ... Save" at bounding box center [720, 253] width 224 height 73
click at [758, 264] on div "+ 12 ..." at bounding box center [752, 266] width 21 height 15
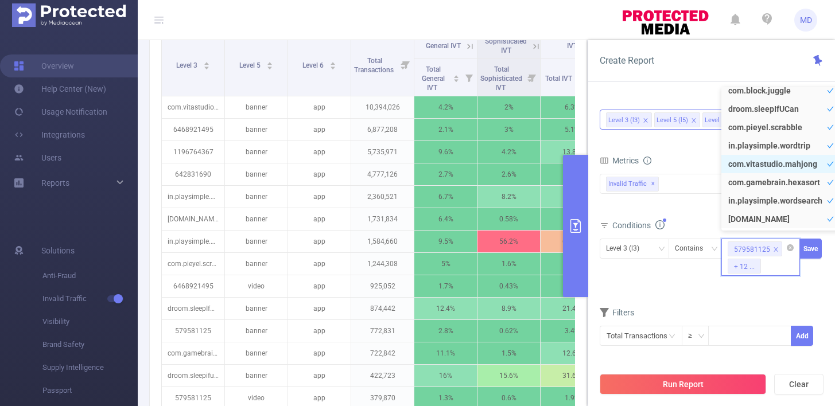
scroll to position [9, 0]
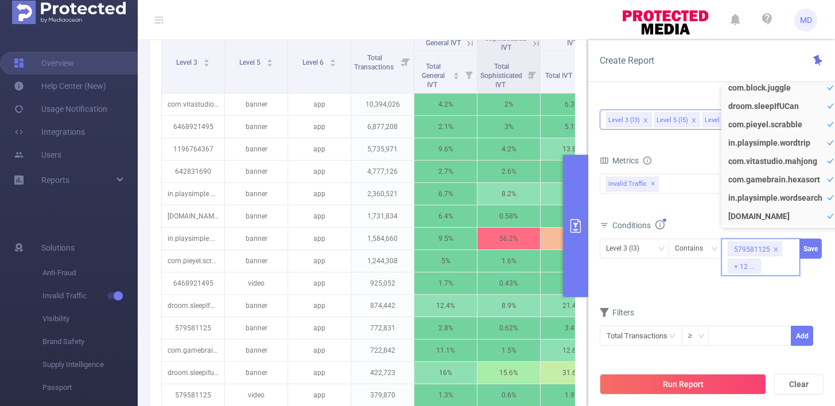
click at [673, 285] on div "Level 3 (l3) Contains 579581125 + 12 ... Save" at bounding box center [711, 261] width 224 height 50
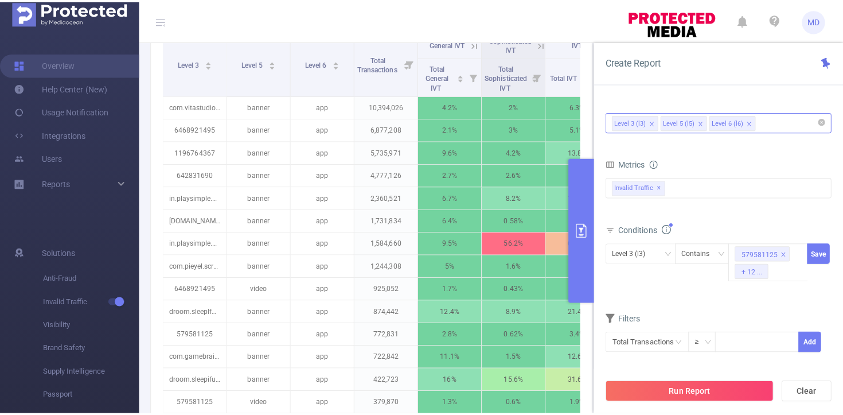
scroll to position [0, 0]
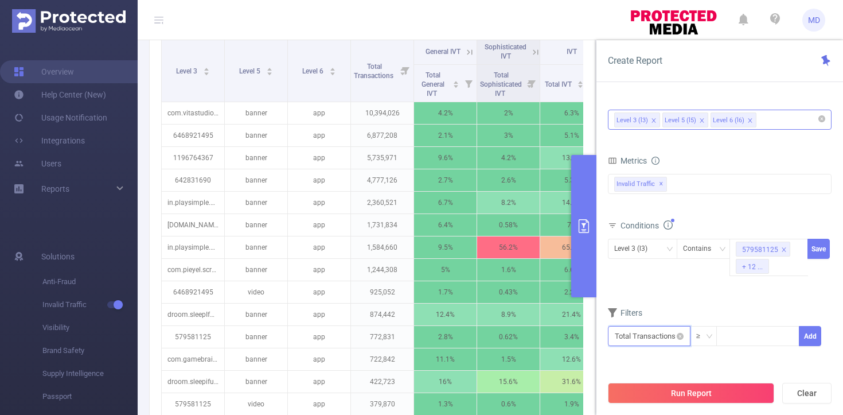
click at [674, 331] on input "text" at bounding box center [649, 336] width 83 height 20
click at [677, 251] on icon "icon: right" at bounding box center [680, 250] width 6 height 6
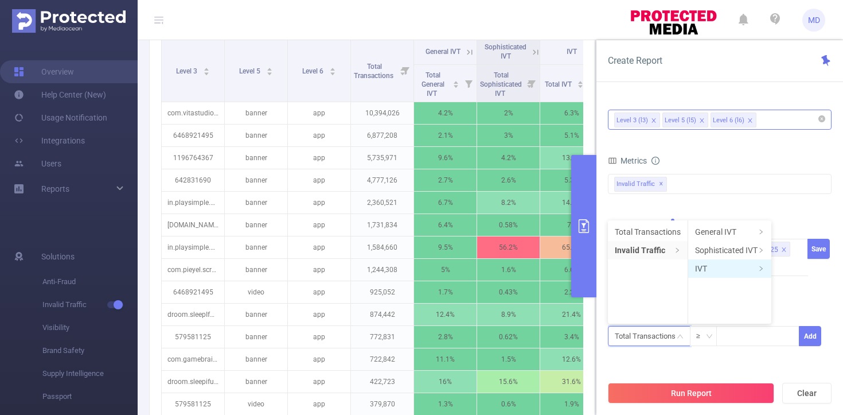
click at [741, 266] on li "IVT" at bounding box center [729, 268] width 83 height 18
click at [762, 270] on icon "icon: right" at bounding box center [761, 269] width 6 height 6
click at [790, 282] on ul "Total IVT" at bounding box center [804, 271] width 64 height 103
click at [700, 263] on li "IVT" at bounding box center [729, 268] width 83 height 18
click at [769, 270] on li "IVT" at bounding box center [729, 268] width 83 height 18
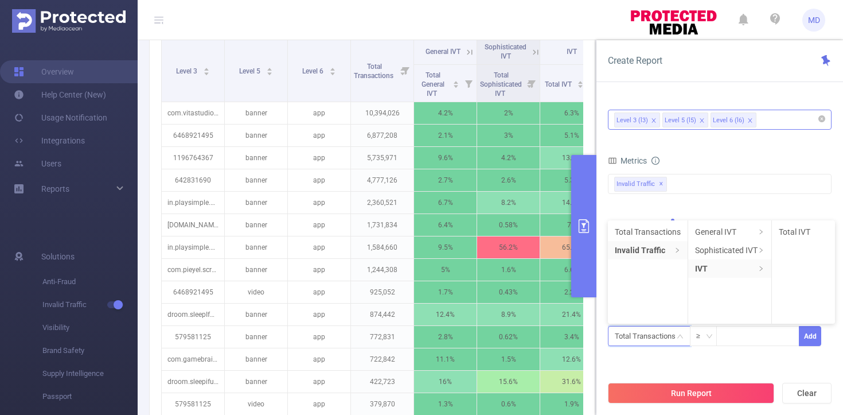
click at [759, 266] on icon "icon: right" at bounding box center [761, 269] width 6 height 6
click at [799, 280] on ul "Total IVT" at bounding box center [804, 271] width 64 height 103
click at [657, 251] on li "Invalid Traffic" at bounding box center [648, 250] width 80 height 18
click at [715, 270] on li "IVT" at bounding box center [729, 268] width 83 height 18
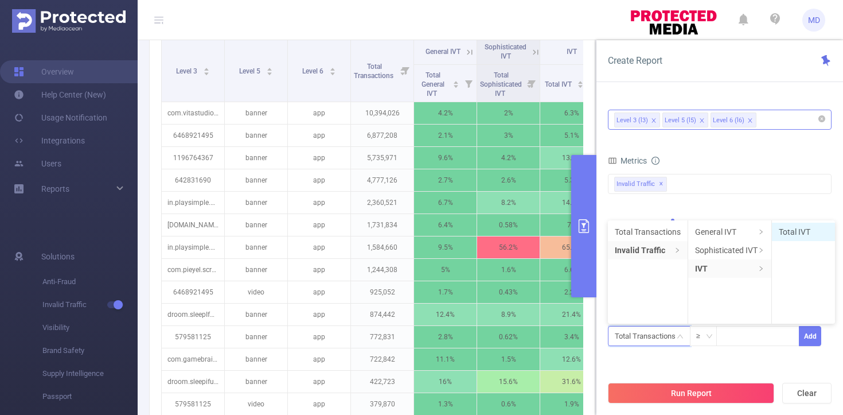
click at [792, 227] on li "Total IVT" at bounding box center [803, 232] width 63 height 18
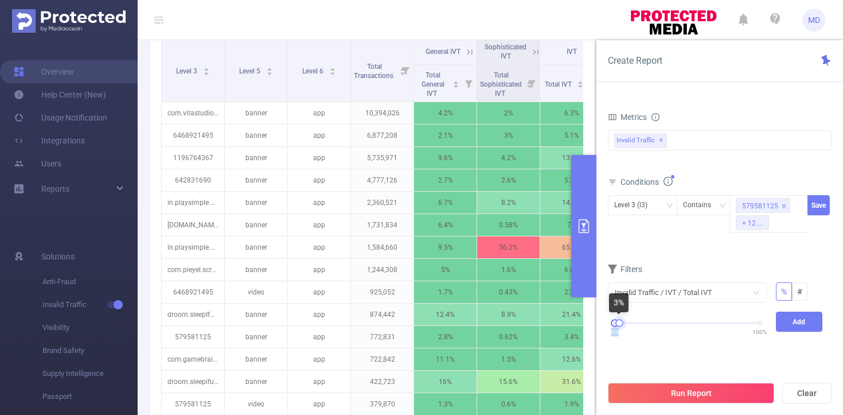
drag, startPoint x: 758, startPoint y: 323, endPoint x: 618, endPoint y: 333, distance: 140.3
click at [618, 326] on div "0% 100%" at bounding box center [687, 323] width 145 height 7
click at [691, 394] on button "Run Report" at bounding box center [691, 393] width 166 height 21
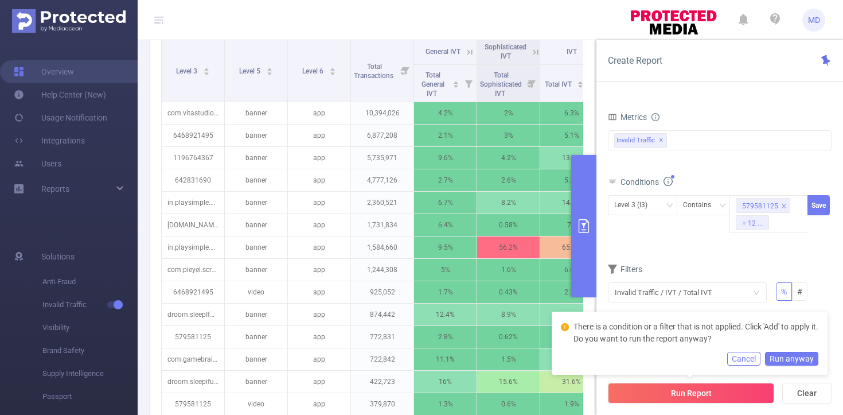
click at [798, 357] on button "Run anyway" at bounding box center [791, 359] width 53 height 14
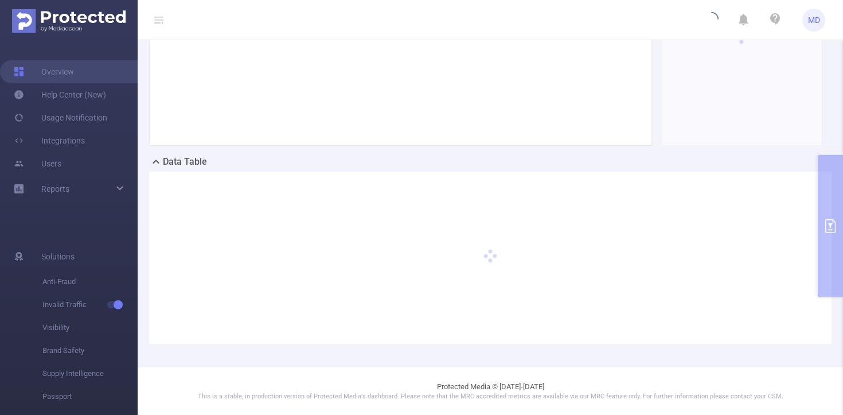
click at [823, 229] on div "PID: [PERSON_NAME] Media > Time Range: [DATE] 14:00 - [DATE] 14:59 > Time Zone:…" at bounding box center [491, 121] width 706 height 489
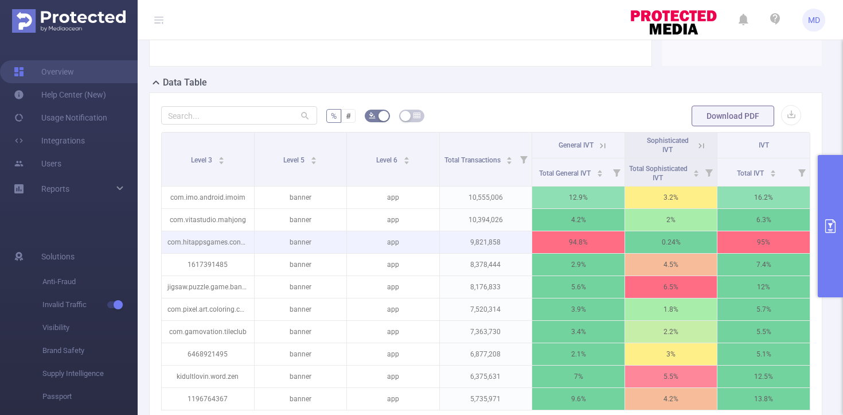
scroll to position [252, 0]
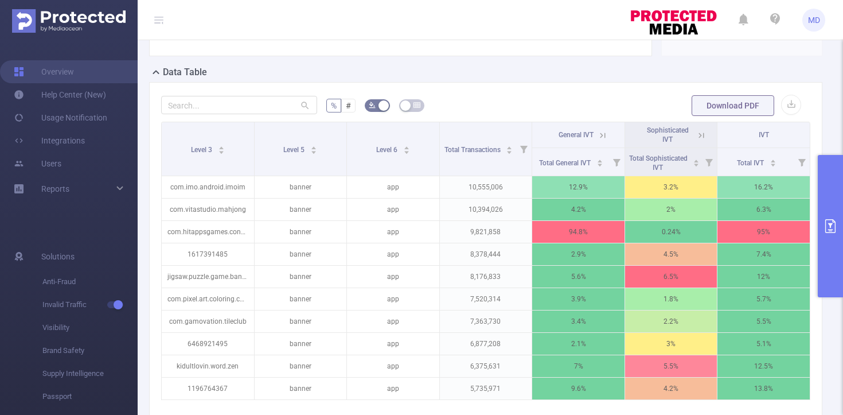
click at [834, 231] on icon "primary" at bounding box center [831, 226] width 14 height 14
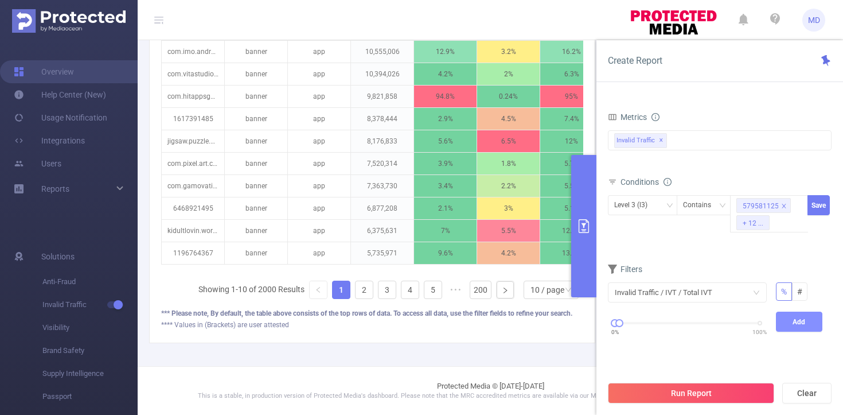
click at [782, 322] on button "Add" at bounding box center [799, 321] width 47 height 20
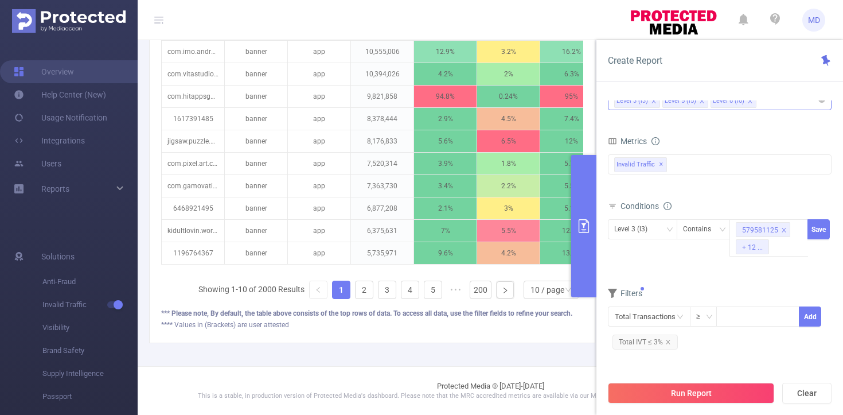
click at [664, 385] on button "Run Report" at bounding box center [691, 393] width 166 height 21
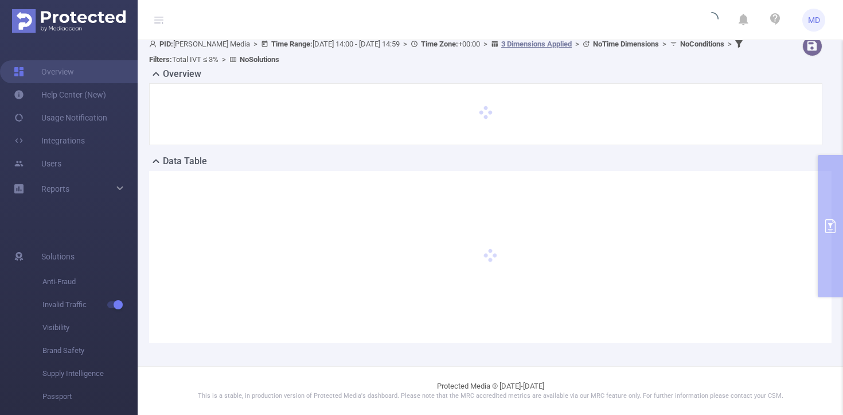
scroll to position [8, 0]
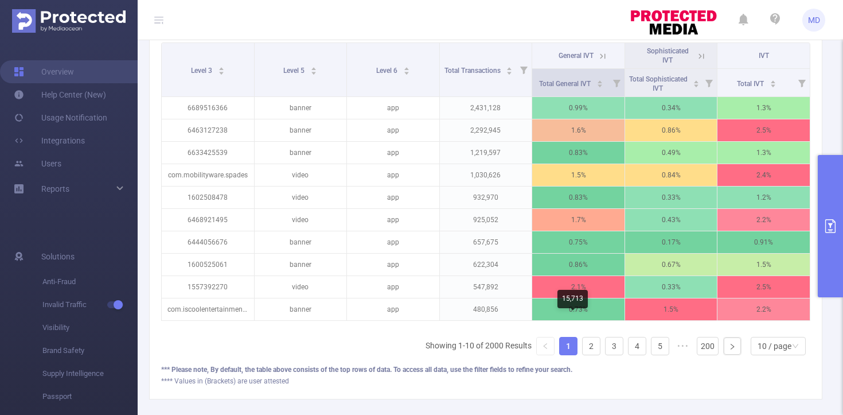
scroll to position [380, 0]
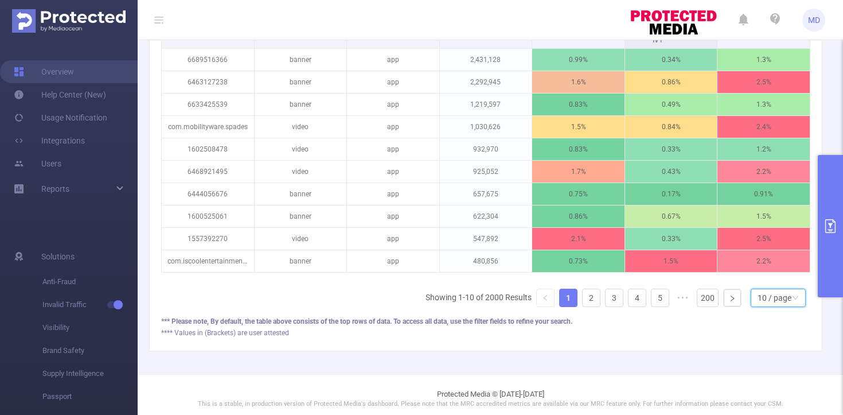
click at [777, 306] on div "10 / page" at bounding box center [775, 297] width 34 height 17
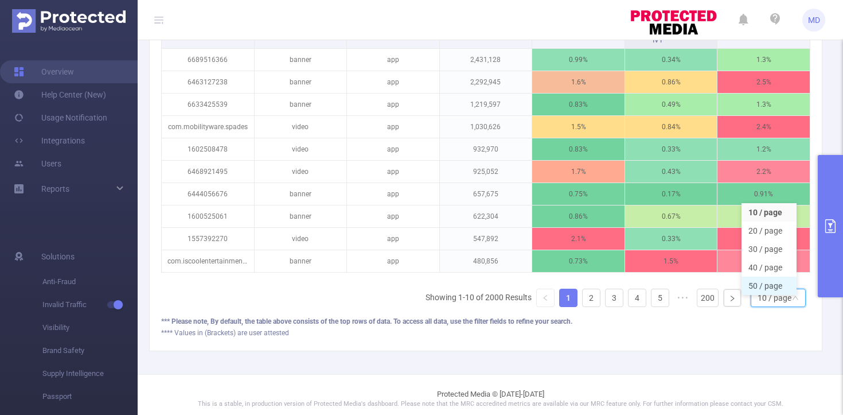
click at [765, 286] on li "50 / page" at bounding box center [769, 285] width 55 height 18
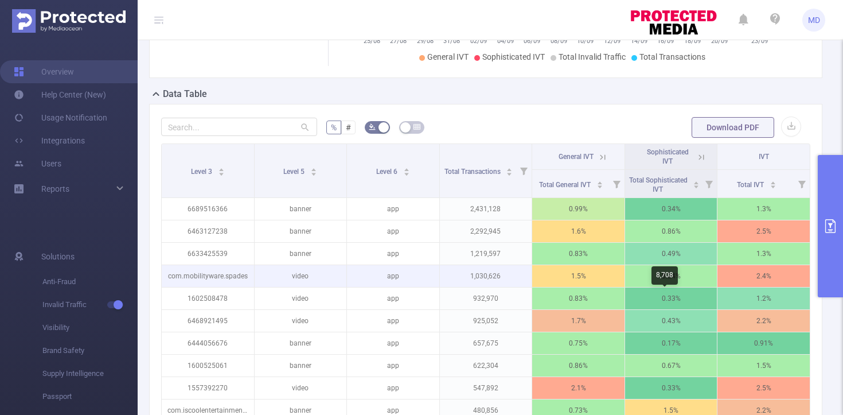
scroll to position [204, 0]
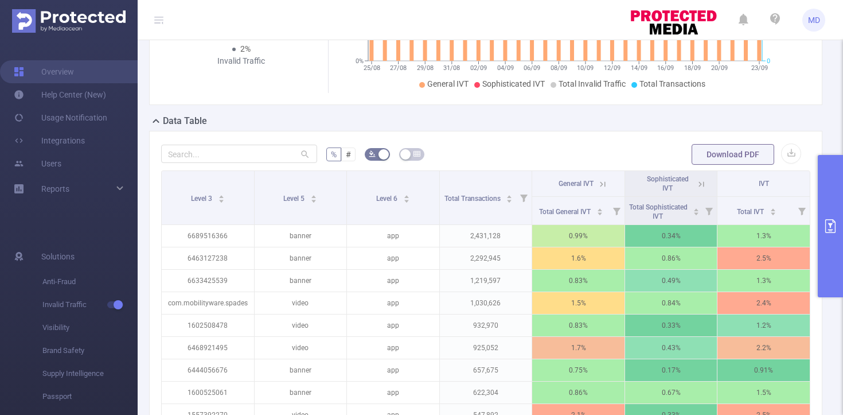
click at [831, 229] on icon "primary" at bounding box center [831, 226] width 14 height 14
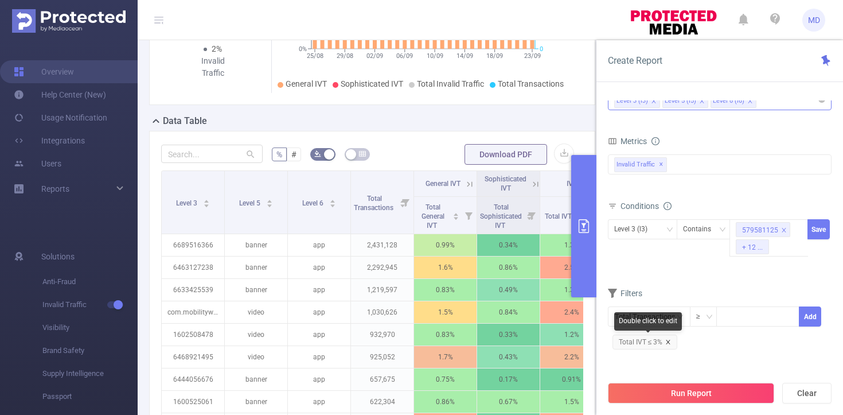
click at [668, 342] on icon "icon: close" at bounding box center [668, 342] width 6 height 6
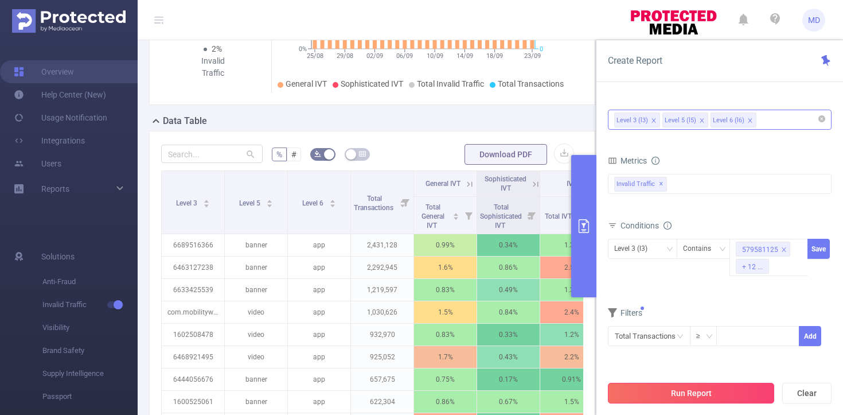
click at [688, 391] on button "Run Report" at bounding box center [691, 393] width 166 height 21
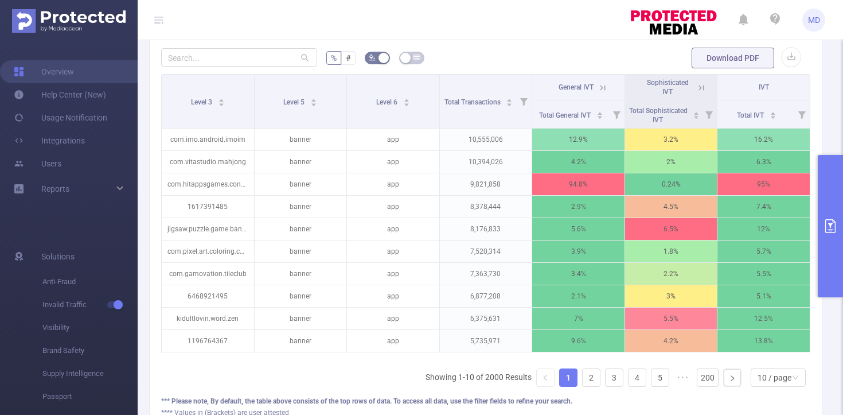
click at [824, 225] on icon "primary" at bounding box center [831, 226] width 14 height 14
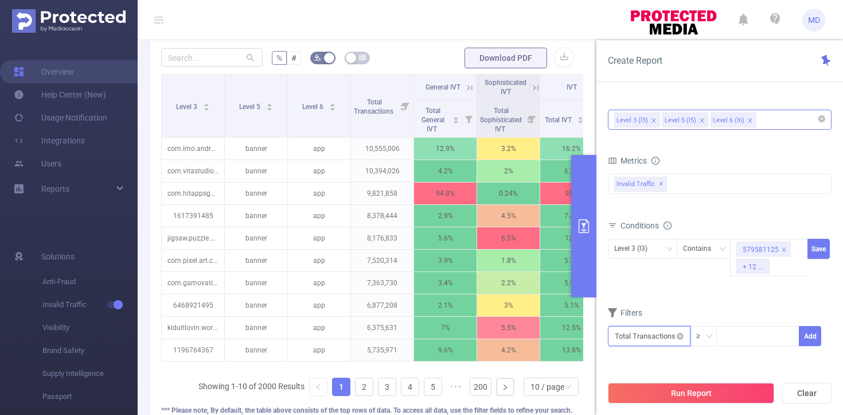
click at [665, 334] on input "text" at bounding box center [649, 336] width 83 height 20
click at [677, 250] on icon "icon: right" at bounding box center [680, 250] width 6 height 6
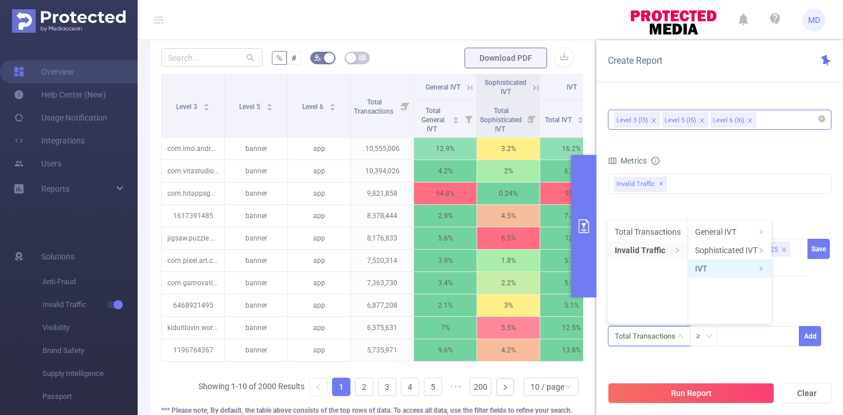
click at [712, 265] on li "IVT" at bounding box center [729, 268] width 83 height 18
click at [800, 229] on li "Total IVT" at bounding box center [803, 232] width 63 height 18
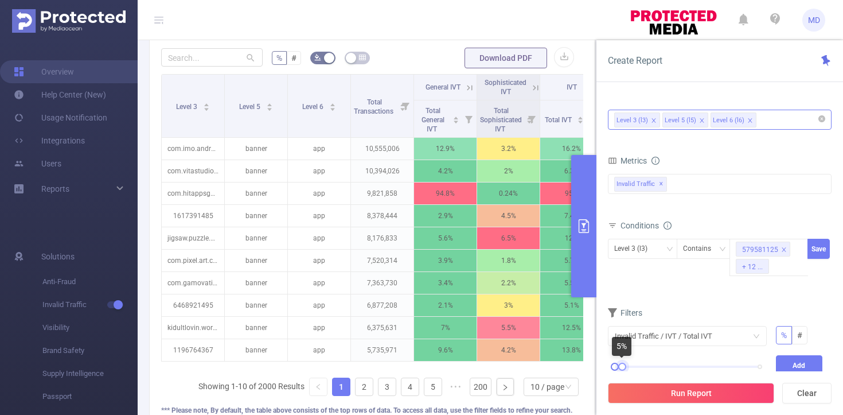
drag, startPoint x: 753, startPoint y: 369, endPoint x: 620, endPoint y: 369, distance: 133.7
click at [620, 369] on div at bounding box center [622, 367] width 8 height 8
click at [787, 364] on button "Add" at bounding box center [799, 365] width 47 height 20
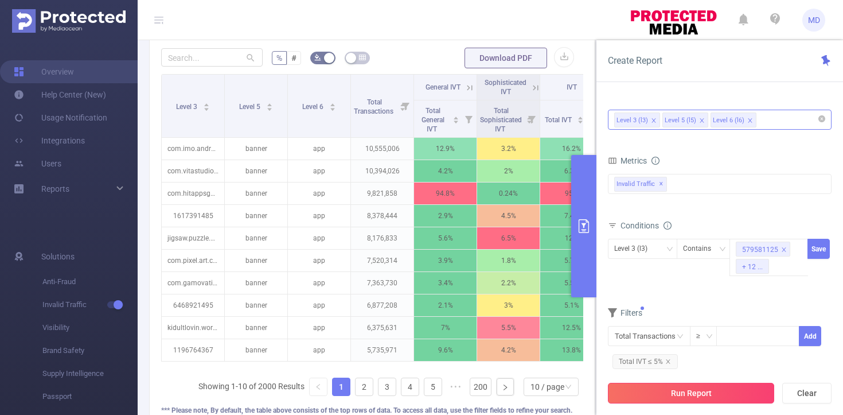
click at [691, 392] on button "Run Report" at bounding box center [691, 393] width 166 height 21
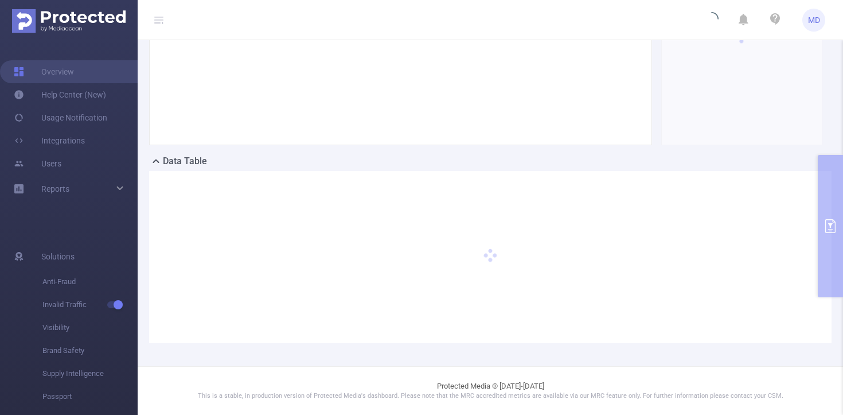
scroll to position [163, 0]
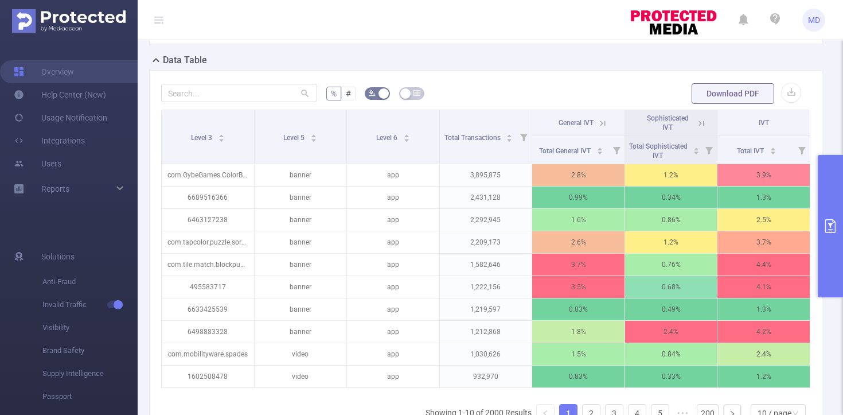
scroll to position [271, 0]
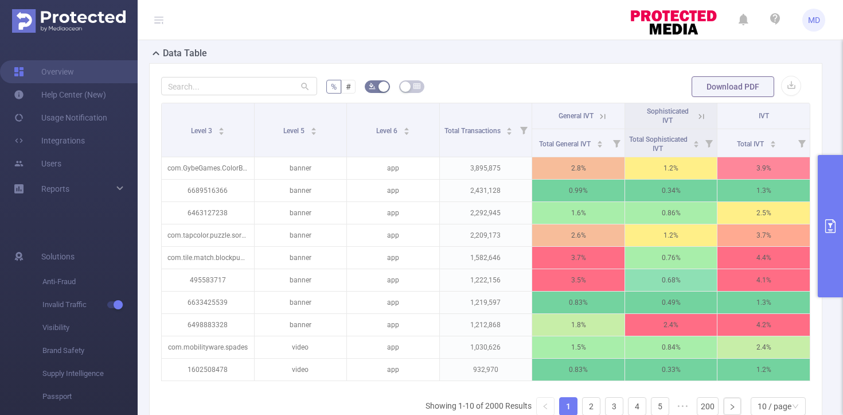
click at [829, 226] on icon "primary" at bounding box center [831, 226] width 14 height 14
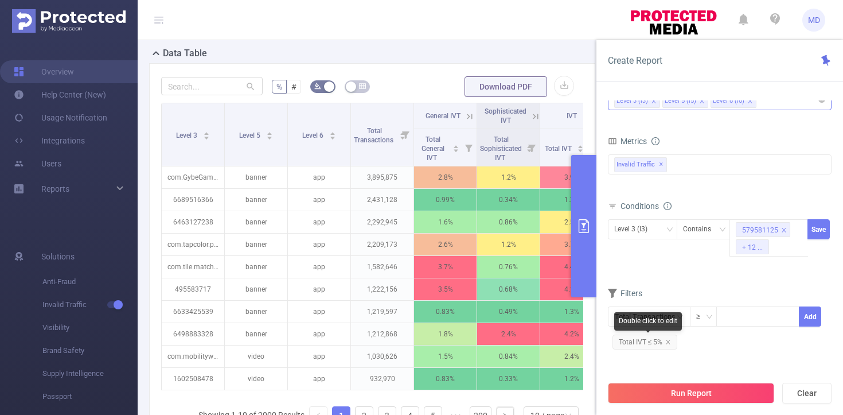
click at [652, 345] on span "Total IVT ≤ 5%" at bounding box center [645, 341] width 65 height 15
click at [668, 340] on icon "icon: close" at bounding box center [668, 342] width 6 height 6
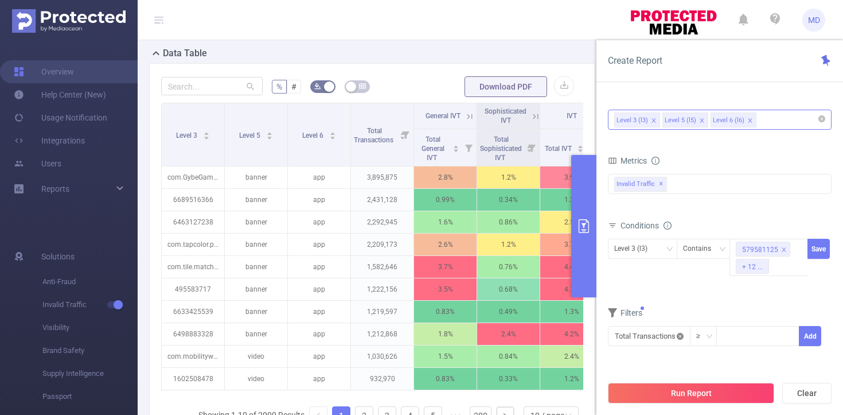
click at [677, 336] on icon "icon: close-circle" at bounding box center [680, 336] width 7 height 7
click at [673, 334] on input "text" at bounding box center [649, 336] width 83 height 20
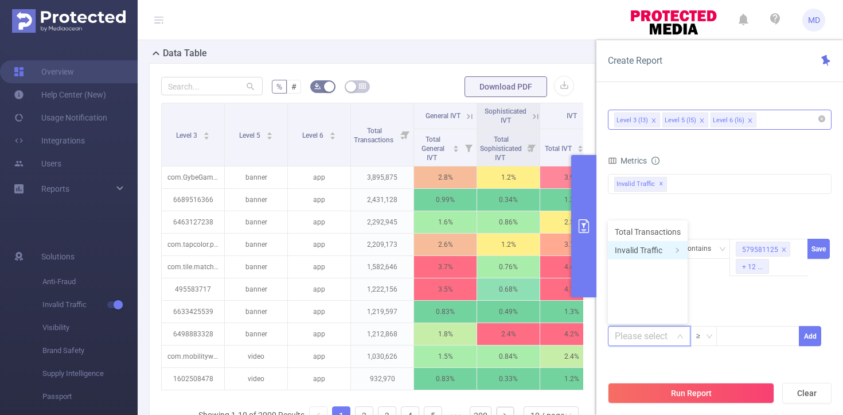
click at [664, 248] on li "Invalid Traffic" at bounding box center [648, 250] width 80 height 18
click at [763, 266] on icon "icon: right" at bounding box center [761, 269] width 6 height 6
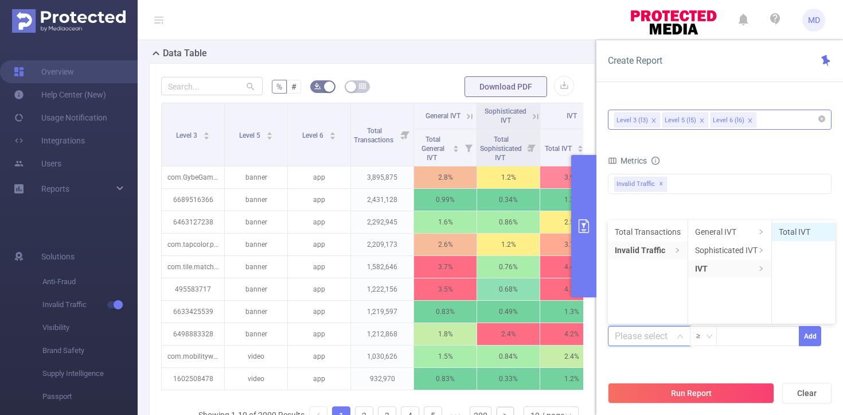
click at [792, 231] on li "Total IVT" at bounding box center [803, 232] width 63 height 18
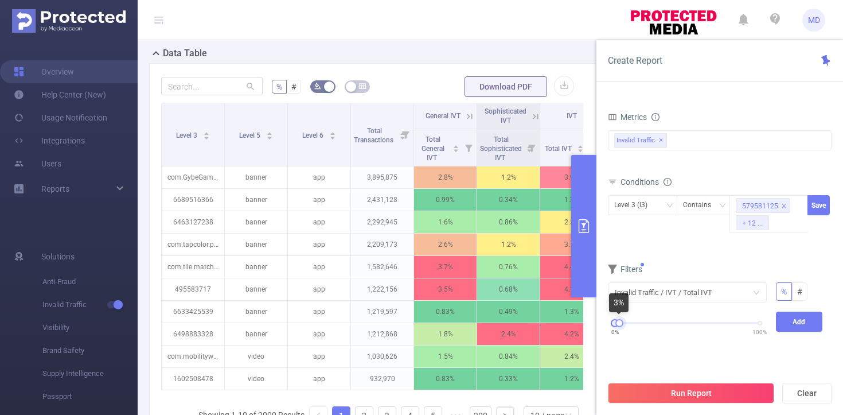
drag, startPoint x: 759, startPoint y: 321, endPoint x: 618, endPoint y: 328, distance: 140.7
click at [618, 326] on div "0% 100%" at bounding box center [687, 323] width 145 height 7
click at [796, 326] on button "Add" at bounding box center [799, 321] width 47 height 20
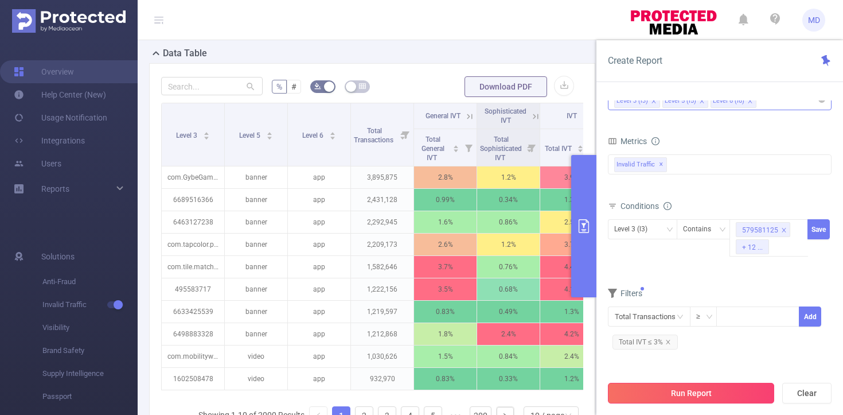
click at [705, 393] on button "Run Report" at bounding box center [691, 393] width 166 height 21
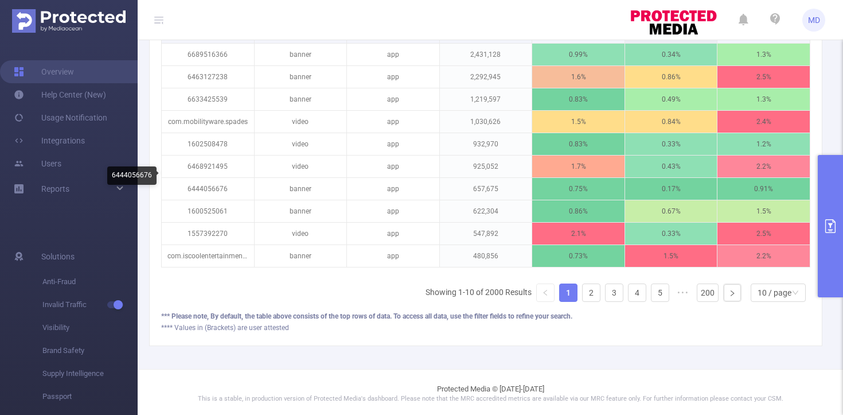
scroll to position [385, 0]
click at [792, 296] on icon "icon: down" at bounding box center [795, 292] width 7 height 7
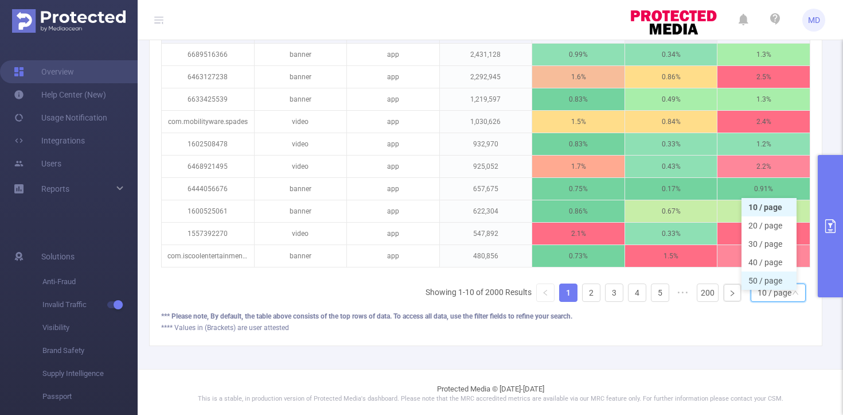
click at [770, 285] on li "50 / page" at bounding box center [769, 280] width 55 height 18
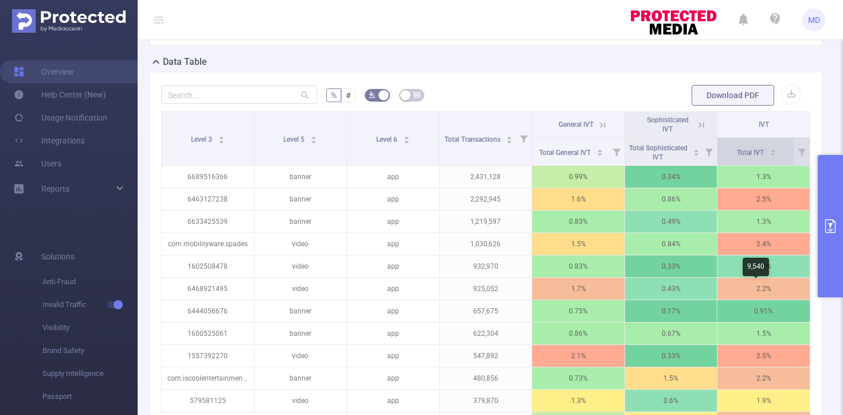
scroll to position [263, 0]
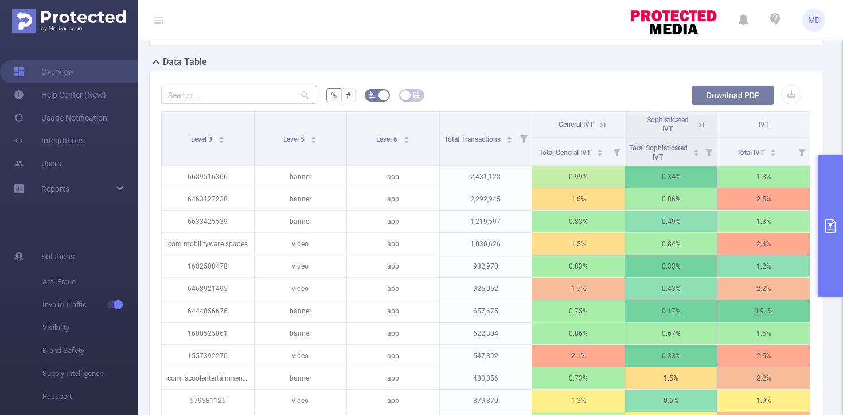
click at [725, 93] on button "Download PDF" at bounding box center [733, 95] width 83 height 21
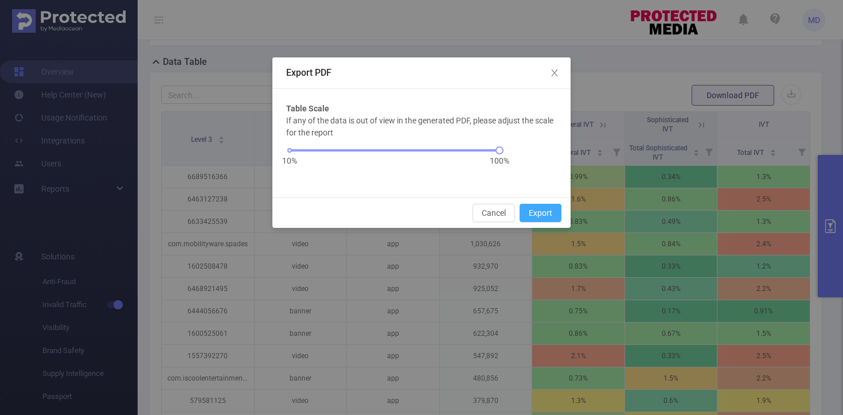
click at [536, 210] on button "Export" at bounding box center [541, 213] width 42 height 18
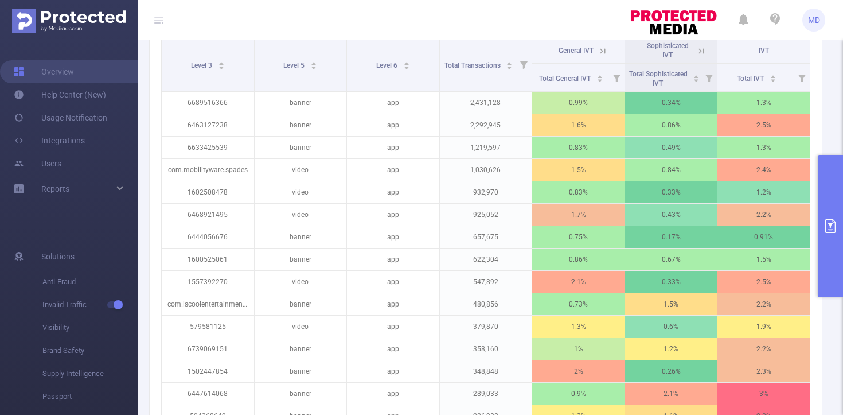
scroll to position [337, 0]
click at [827, 223] on icon "primary" at bounding box center [831, 226] width 14 height 14
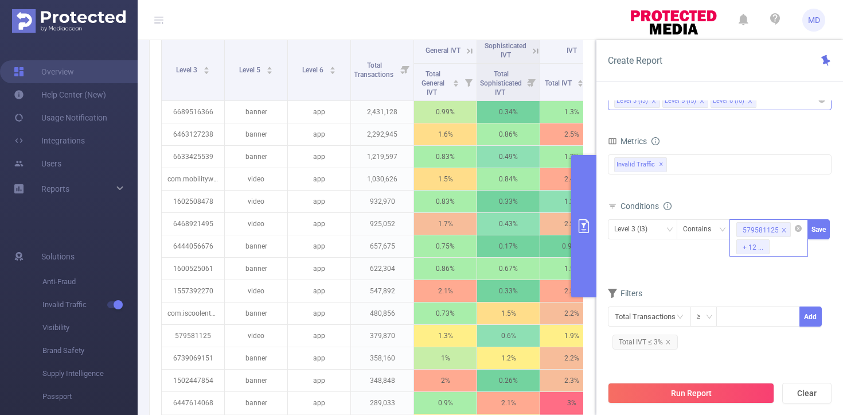
click at [785, 228] on icon "icon: close" at bounding box center [784, 230] width 6 height 6
click at [799, 228] on icon "icon: close-circle" at bounding box center [798, 228] width 7 height 7
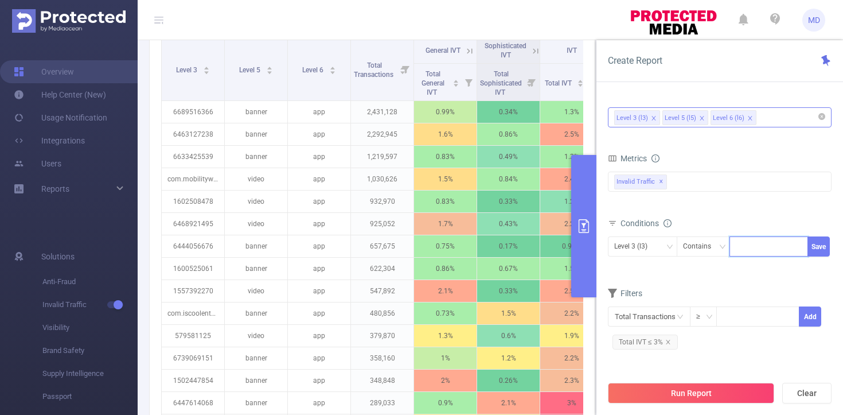
click at [758, 228] on div "Conditions" at bounding box center [720, 224] width 224 height 19
click at [746, 270] on div "Conditions Level 3 (l3) Contains Save" at bounding box center [720, 243] width 224 height 56
click at [669, 340] on icon "icon: close" at bounding box center [668, 342] width 6 height 6
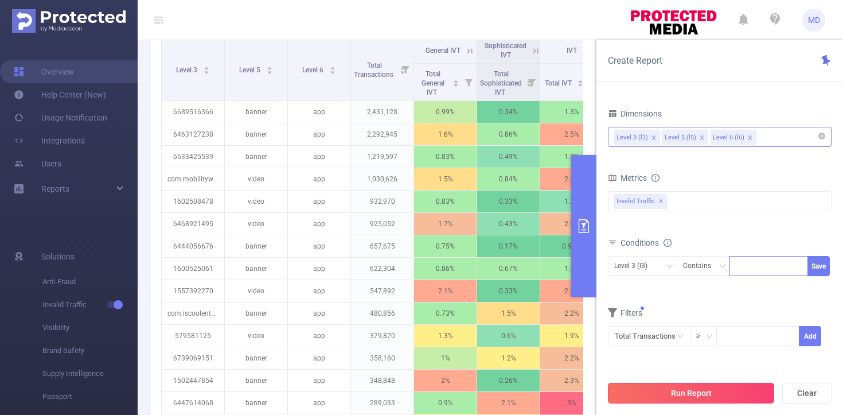
click at [688, 391] on button "Run Report" at bounding box center [691, 393] width 166 height 21
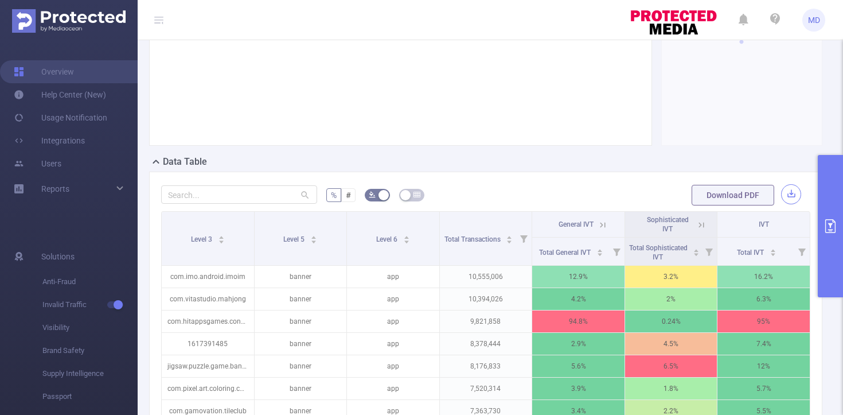
click at [784, 194] on button "button" at bounding box center [791, 194] width 20 height 20
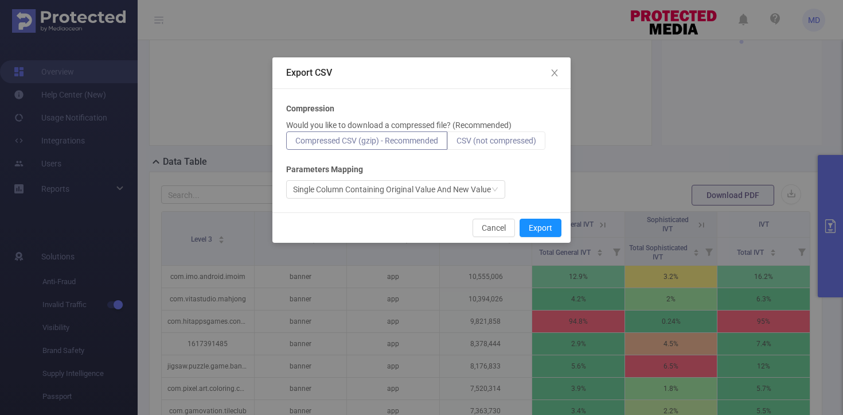
click at [529, 142] on span "CSV (not compressed)" at bounding box center [497, 140] width 80 height 9
click at [457, 143] on input "CSV (not compressed)" at bounding box center [457, 143] width 0 height 0
click at [541, 227] on button "Export" at bounding box center [541, 228] width 42 height 18
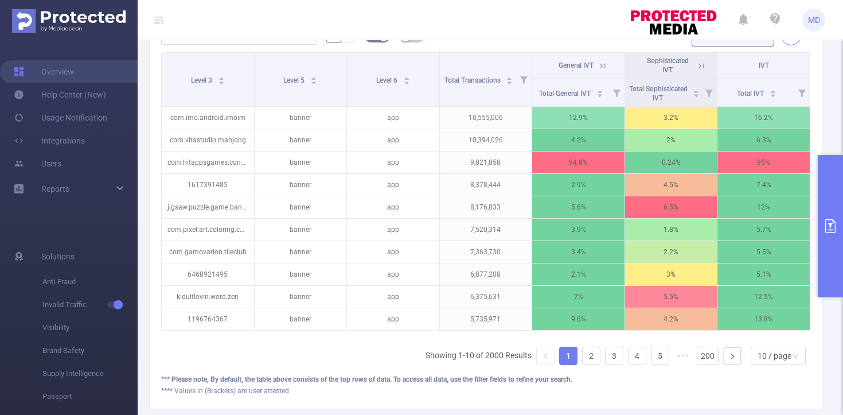
scroll to position [318, 0]
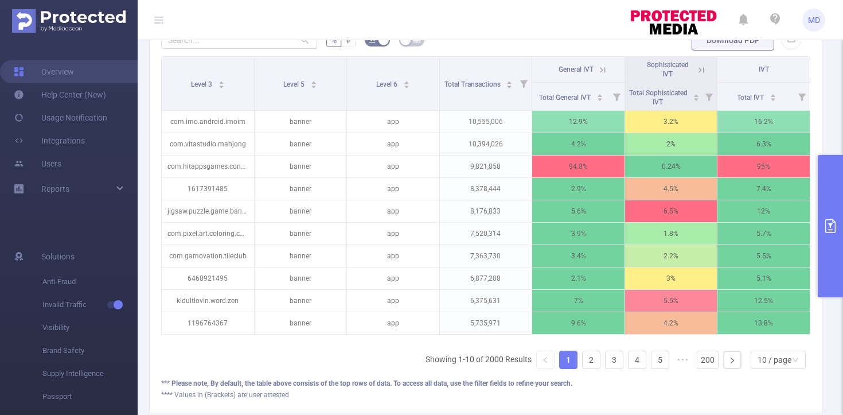
click at [833, 226] on icon "primary" at bounding box center [831, 226] width 14 height 14
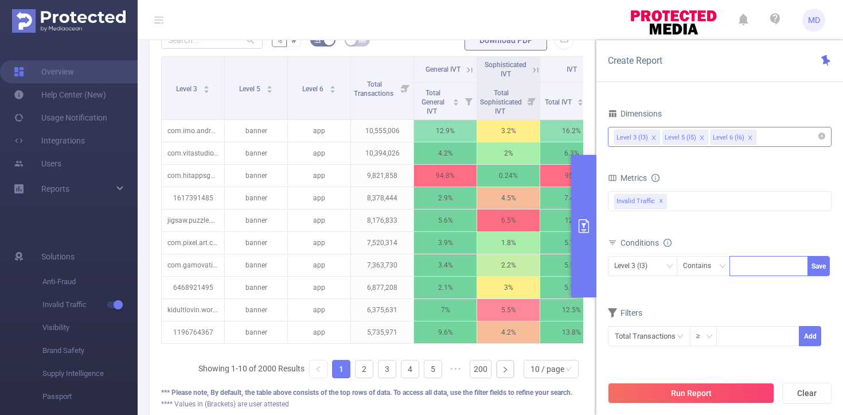
click at [590, 229] on icon "primary" at bounding box center [584, 226] width 14 height 14
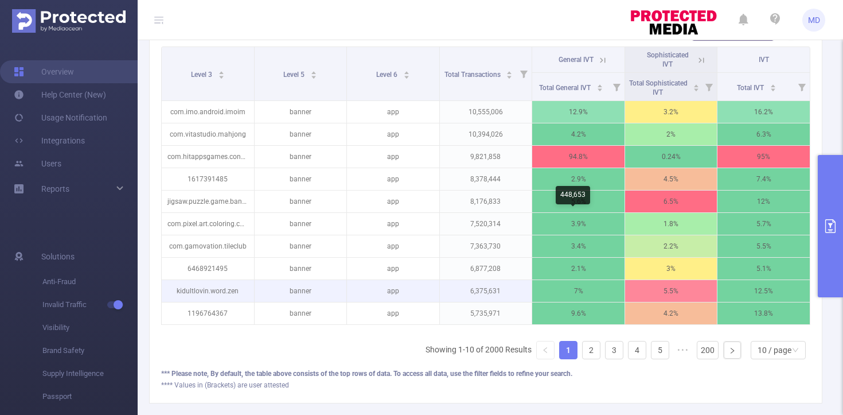
scroll to position [226, 0]
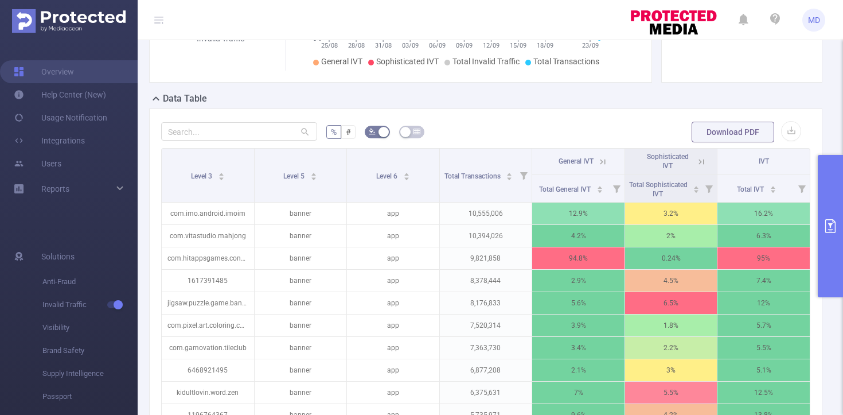
click at [833, 220] on icon "primary" at bounding box center [830, 226] width 10 height 14
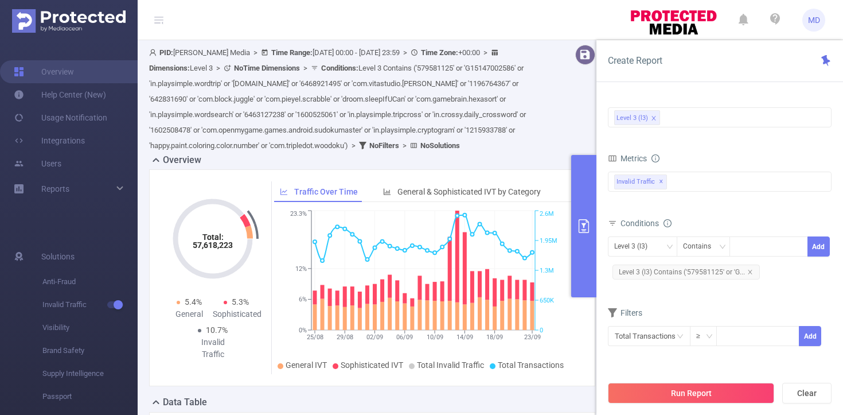
click at [579, 224] on icon "primary" at bounding box center [584, 226] width 10 height 14
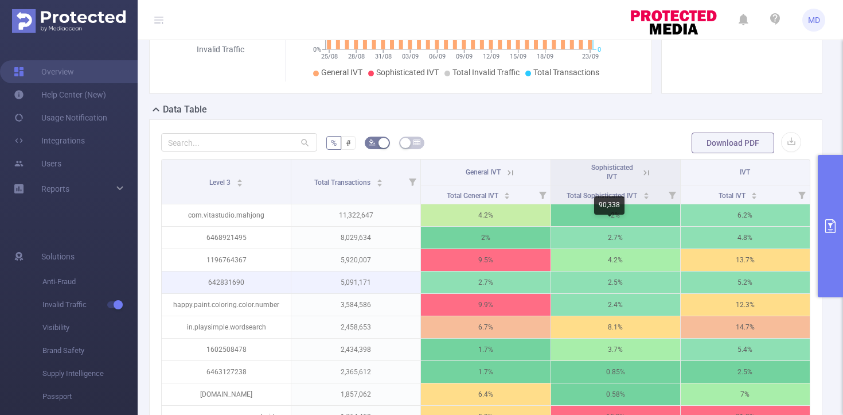
scroll to position [254, 0]
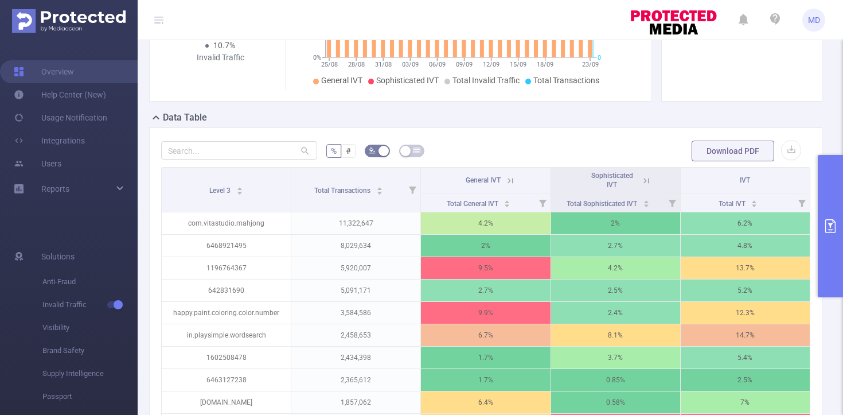
click at [824, 228] on icon "primary" at bounding box center [831, 226] width 14 height 14
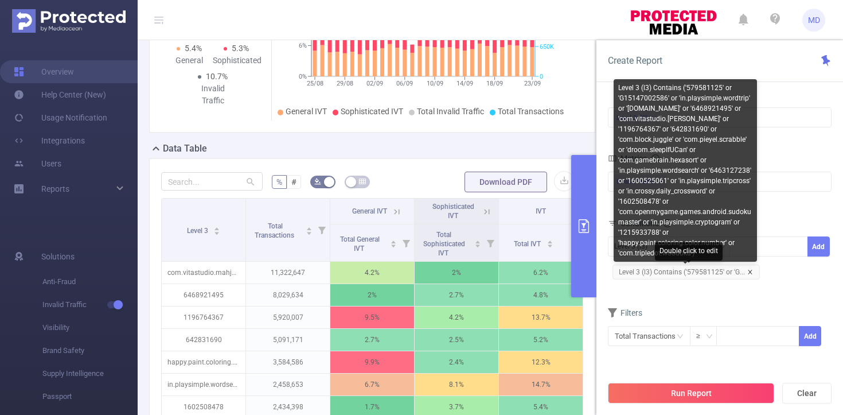
click at [750, 270] on icon "icon: close" at bounding box center [750, 272] width 6 height 6
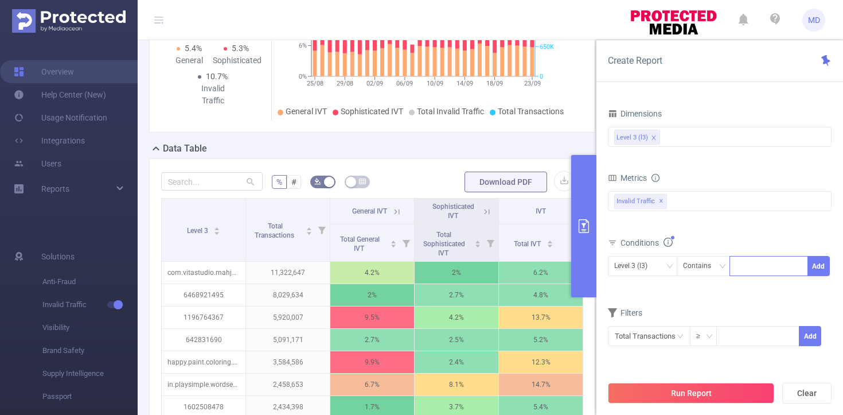
click at [762, 263] on div at bounding box center [769, 265] width 66 height 19
paste input
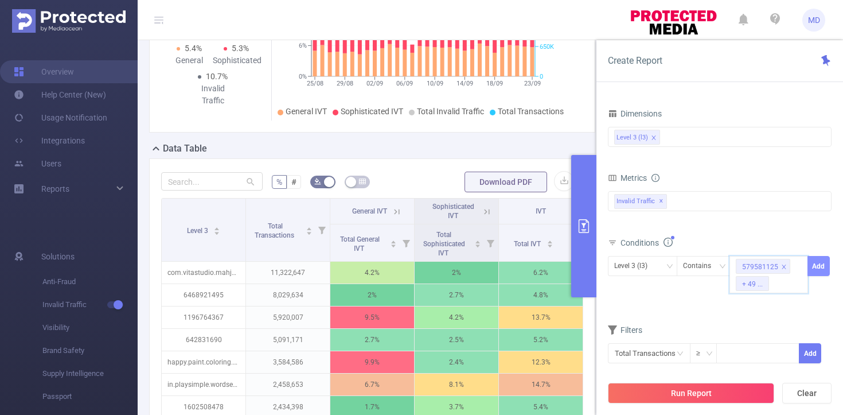
click at [815, 266] on button "Add" at bounding box center [819, 266] width 22 height 20
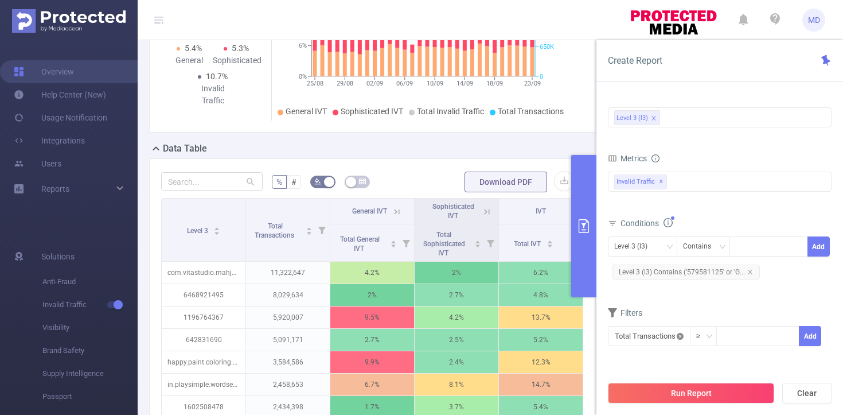
click at [679, 336] on icon "icon: close-circle" at bounding box center [680, 336] width 7 height 7
click at [648, 337] on input "text" at bounding box center [649, 336] width 83 height 20
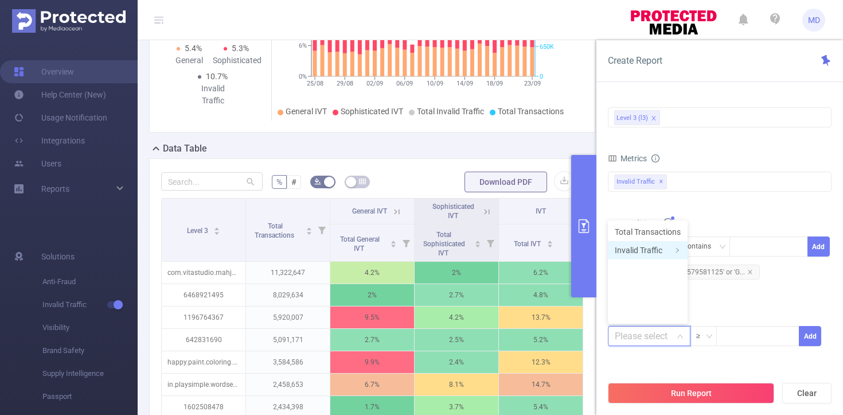
click at [649, 252] on li "Invalid Traffic" at bounding box center [648, 250] width 80 height 18
drag, startPoint x: 707, startPoint y: 263, endPoint x: 744, endPoint y: 262, distance: 36.7
click at [708, 263] on li "IVT" at bounding box center [729, 268] width 83 height 18
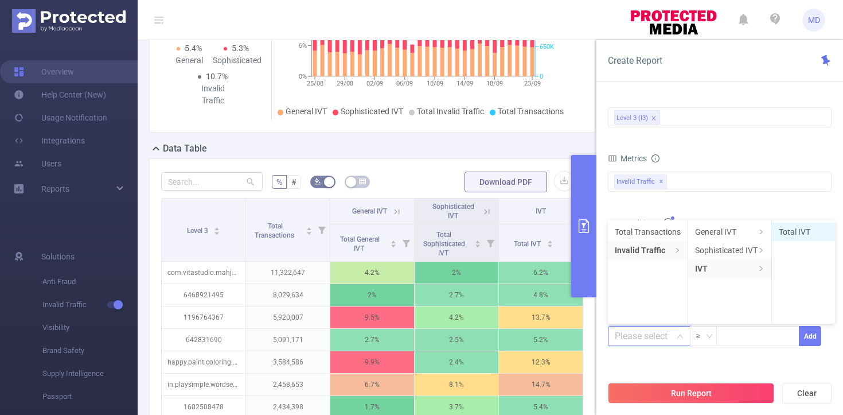
click at [795, 231] on li "Total IVT" at bounding box center [803, 232] width 63 height 18
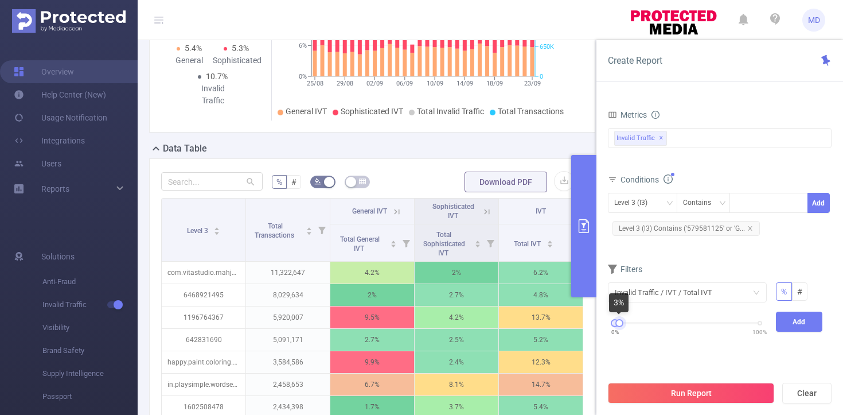
drag, startPoint x: 760, startPoint y: 322, endPoint x: 628, endPoint y: 327, distance: 132.0
click at [620, 326] on div at bounding box center [620, 323] width 8 height 8
click at [796, 326] on button "Add" at bounding box center [799, 321] width 47 height 20
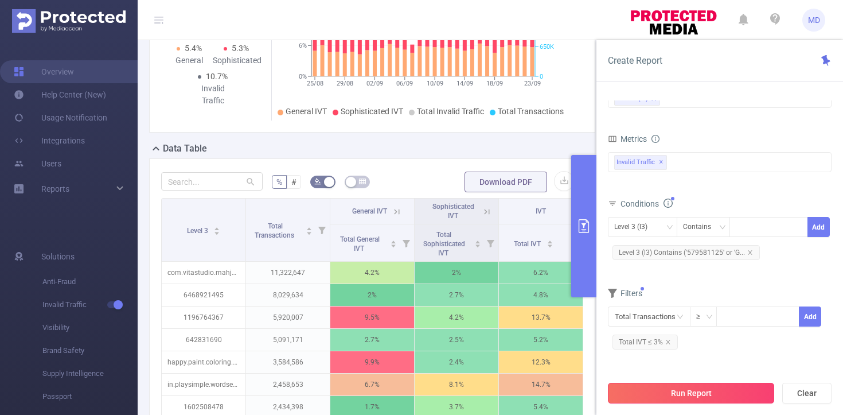
click at [696, 398] on button "Run Report" at bounding box center [691, 393] width 166 height 21
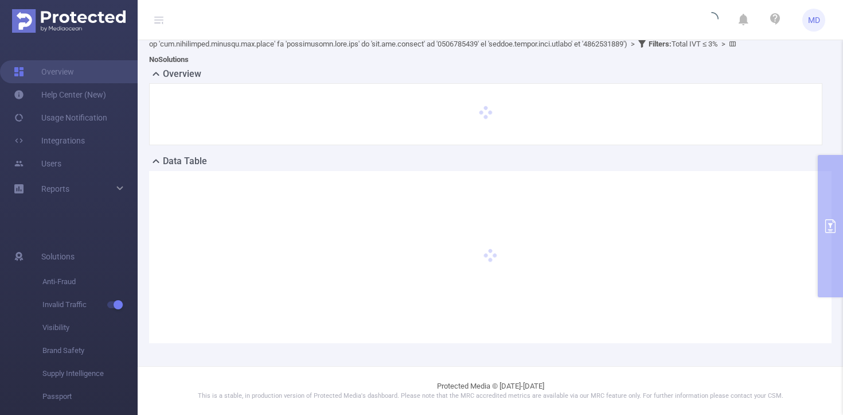
scroll to position [116, 0]
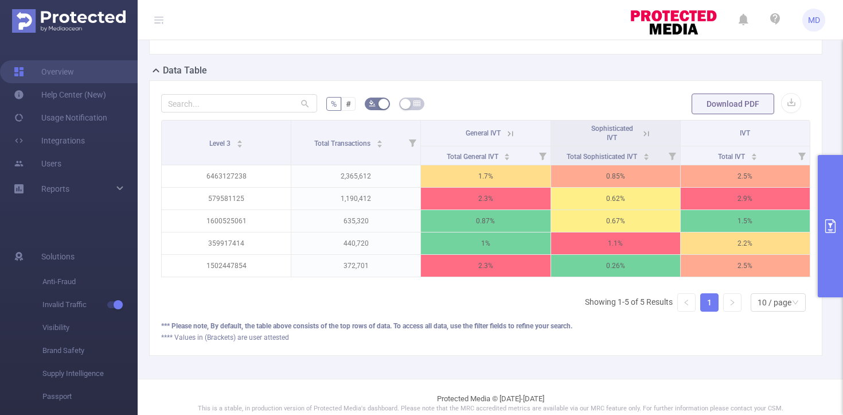
scroll to position [228, 0]
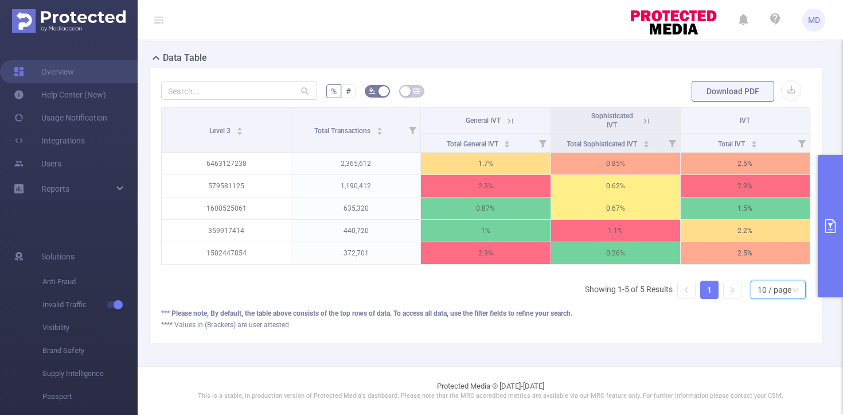
click at [761, 287] on div "10 / page" at bounding box center [775, 289] width 34 height 17
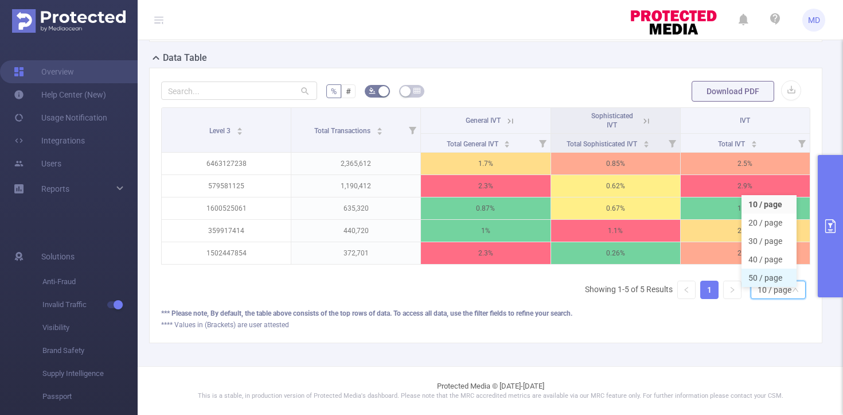
click at [761, 274] on li "50 / page" at bounding box center [769, 277] width 55 height 18
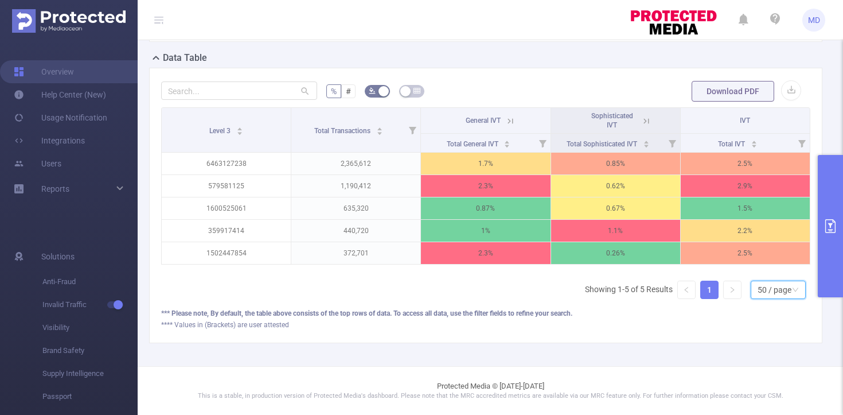
scroll to position [383, 0]
